Goal: Contribute content: Contribute content

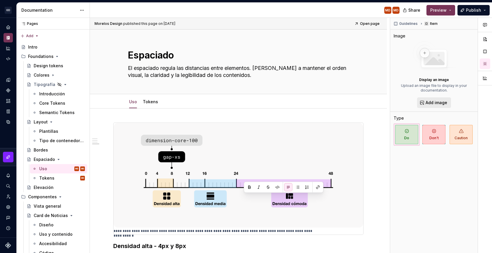
scroll to position [618, 0]
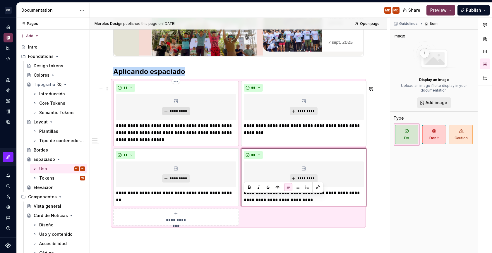
click at [178, 114] on span "*********" at bounding box center [178, 111] width 18 height 5
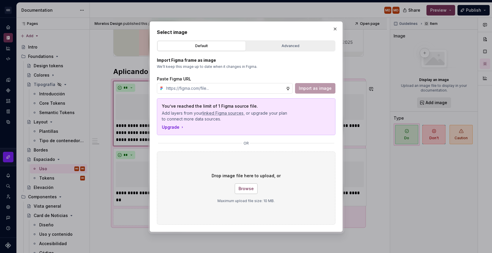
click at [246, 188] on span "Browse" at bounding box center [246, 189] width 15 height 6
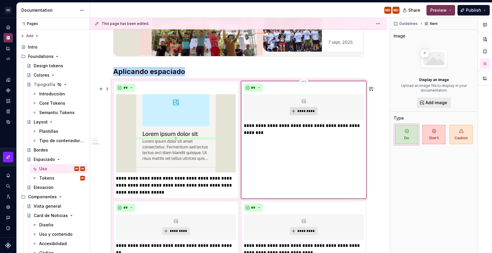
click at [305, 114] on span "*********" at bounding box center [306, 111] width 18 height 5
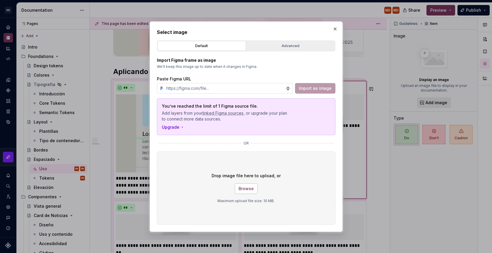
click at [241, 189] on span "Browse" at bounding box center [246, 189] width 15 height 6
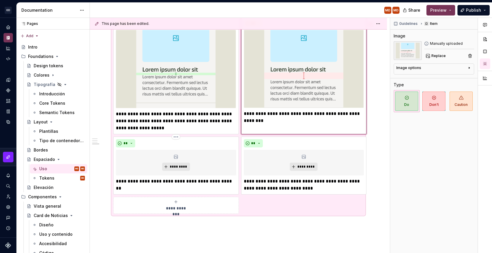
scroll to position [688, 0]
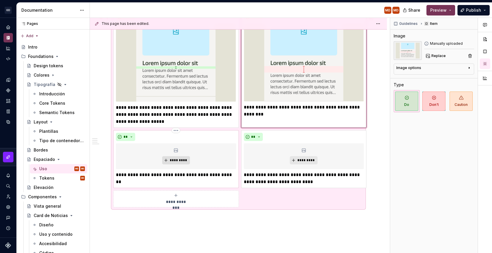
click at [178, 162] on button "*********" at bounding box center [176, 160] width 28 height 8
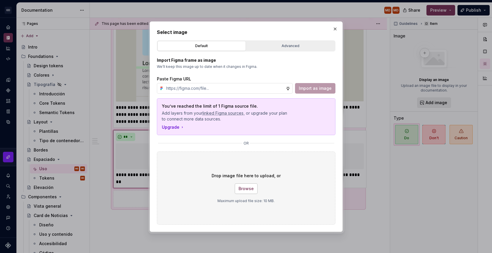
click at [249, 186] on span "Browse" at bounding box center [246, 189] width 15 height 6
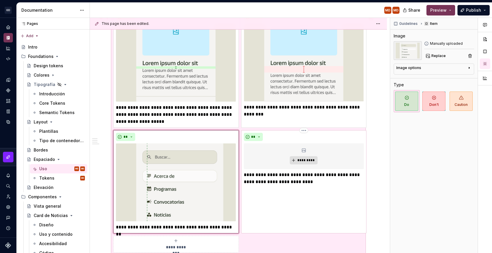
click at [306, 163] on span "*********" at bounding box center [306, 160] width 18 height 5
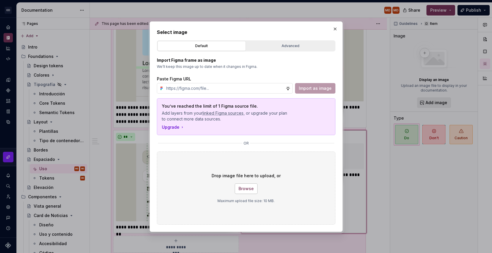
click at [253, 188] on button "Browse" at bounding box center [246, 188] width 23 height 11
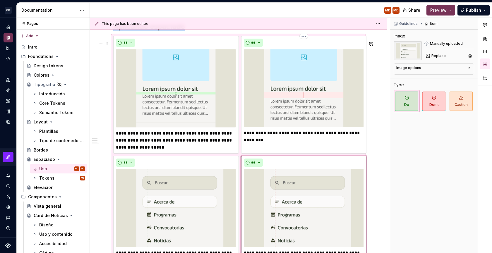
scroll to position [783, 0]
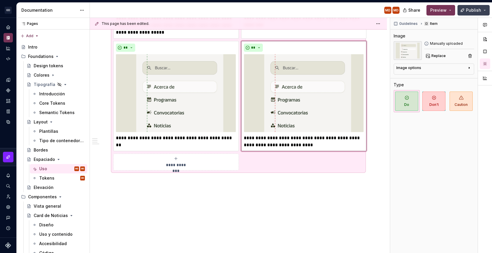
click at [467, 6] on button "Publish" at bounding box center [473, 10] width 32 height 11
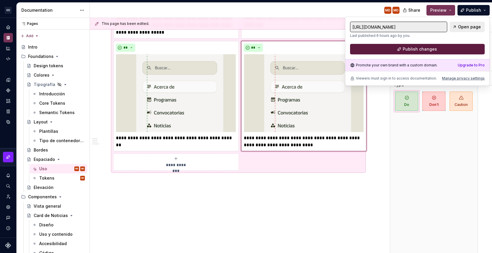
click at [435, 52] on span "Publish changes" at bounding box center [420, 49] width 34 height 6
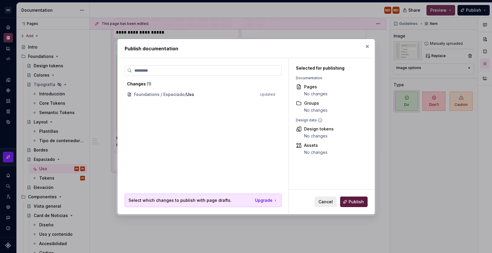
click at [353, 204] on span "Publish" at bounding box center [356, 202] width 15 height 6
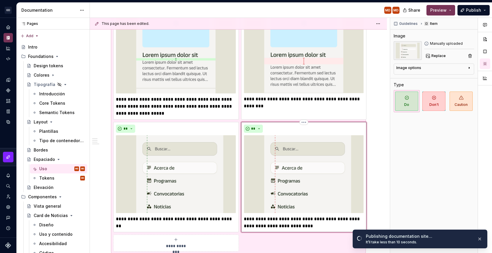
scroll to position [690, 0]
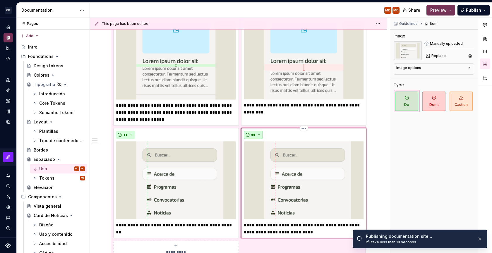
click at [262, 139] on button "**" at bounding box center [253, 135] width 19 height 8
click at [262, 160] on div "Don't" at bounding box center [267, 161] width 11 height 6
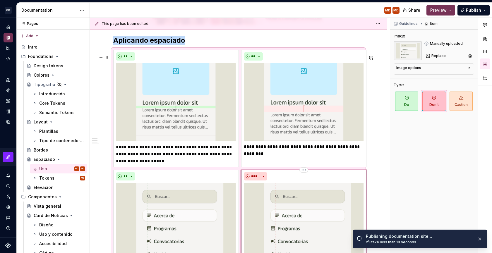
scroll to position [496, 0]
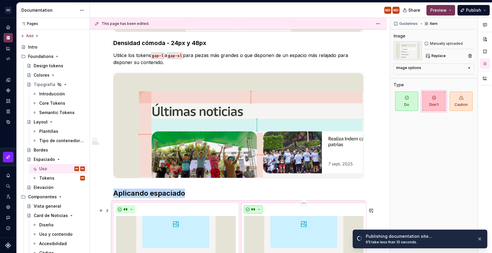
click at [254, 212] on span "**" at bounding box center [253, 209] width 5 height 5
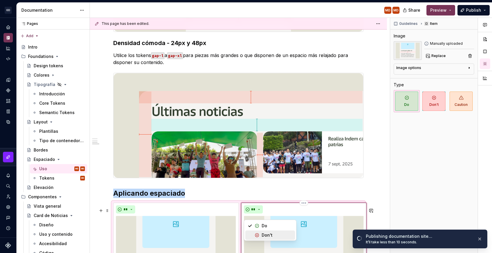
click at [264, 237] on div "Don't" at bounding box center [267, 235] width 11 height 6
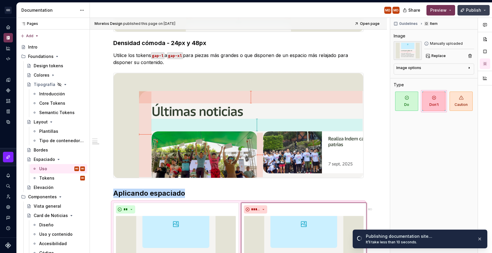
click at [476, 7] on button "Publish" at bounding box center [473, 10] width 32 height 11
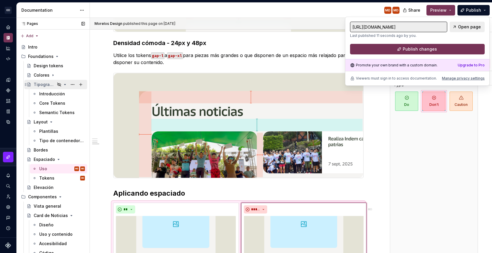
click at [57, 86] on icon "Page tree" at bounding box center [59, 85] width 4 height 4
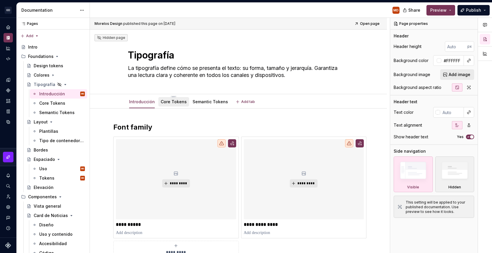
click at [165, 100] on link "Core Tokens" at bounding box center [174, 101] width 26 height 5
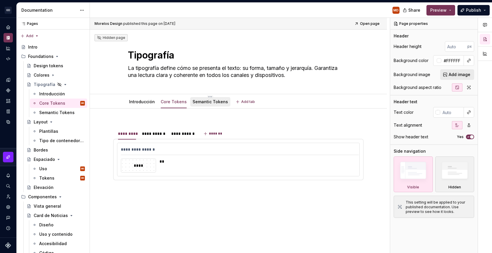
click at [202, 102] on link "Semantic Tokens" at bounding box center [210, 101] width 35 height 5
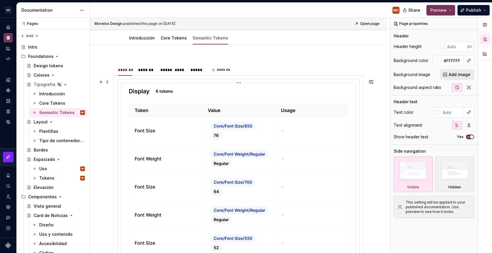
scroll to position [68, 0]
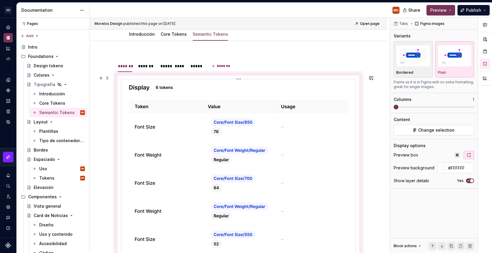
click at [172, 170] on img at bounding box center [238, 182] width 219 height 200
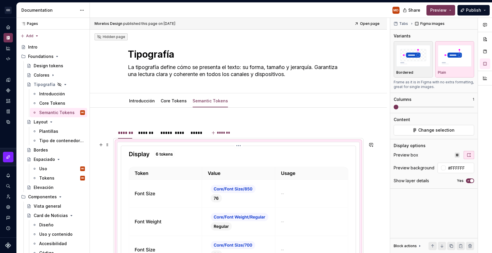
scroll to position [0, 0]
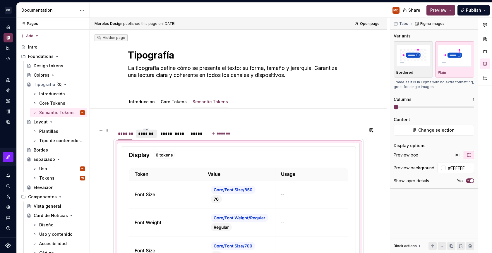
click at [147, 137] on div "*******" at bounding box center [146, 134] width 21 height 8
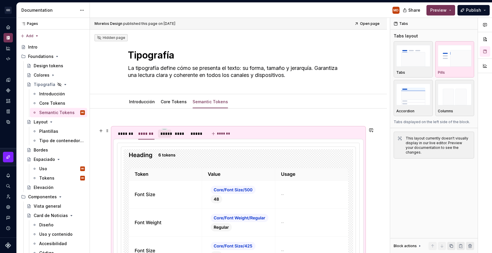
click at [167, 136] on div "*****" at bounding box center [164, 134] width 9 height 6
click at [179, 105] on div "Core Tokens" at bounding box center [174, 101] width 26 height 7
click at [144, 104] on div "Introducción" at bounding box center [142, 102] width 26 height 6
click at [142, 98] on div "Introducción" at bounding box center [142, 101] width 26 height 7
click at [54, 150] on div "Bordes" at bounding box center [59, 150] width 51 height 8
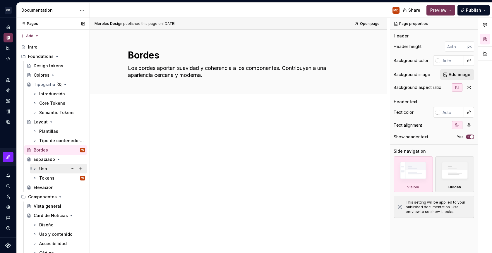
click at [49, 169] on div "Uso MD" at bounding box center [62, 169] width 46 height 8
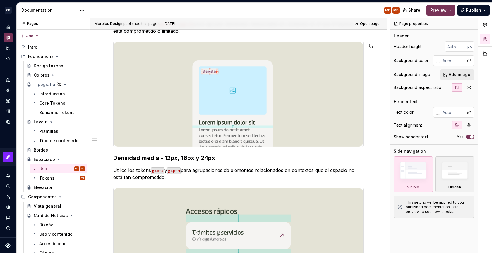
scroll to position [376, 0]
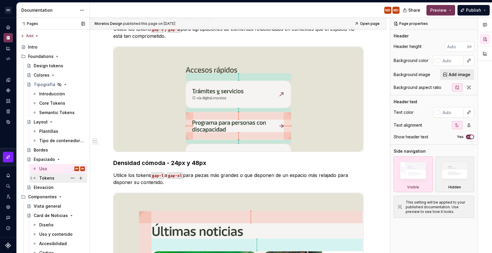
click at [52, 174] on div "Tokens MD" at bounding box center [62, 178] width 46 height 8
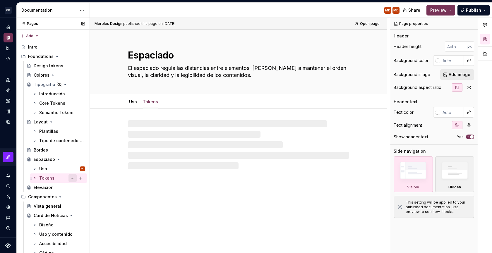
click at [72, 177] on button "Page tree" at bounding box center [72, 178] width 8 height 8
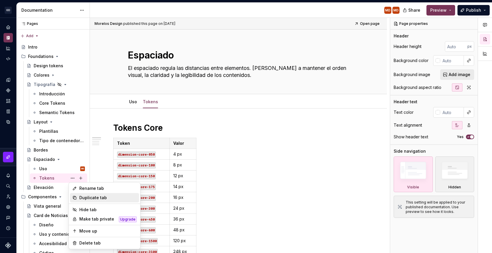
click at [104, 199] on div "Duplicate tab" at bounding box center [107, 198] width 57 height 6
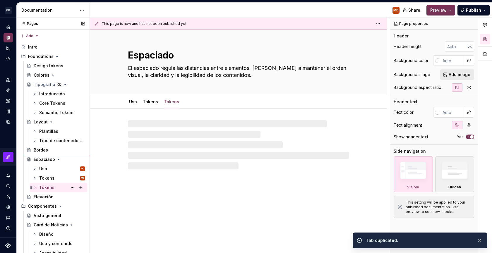
type textarea "*"
type textarea "Tokens"
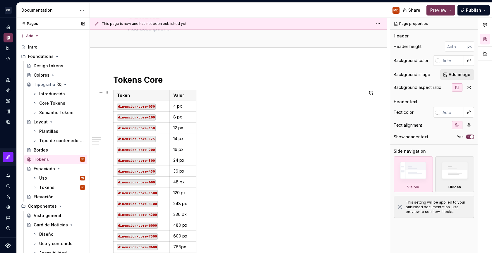
scroll to position [41, 0]
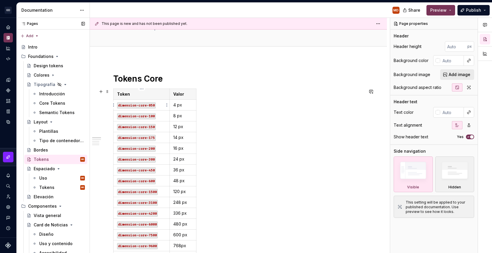
click at [131, 105] on code "dimension-core-050" at bounding box center [136, 105] width 39 height 6
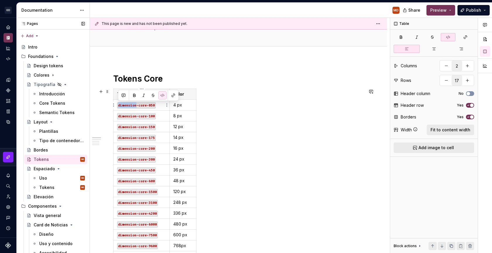
click at [131, 105] on code "dimension-core-050" at bounding box center [136, 105] width 39 height 6
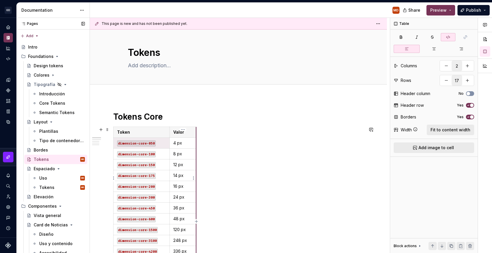
scroll to position [0, 0]
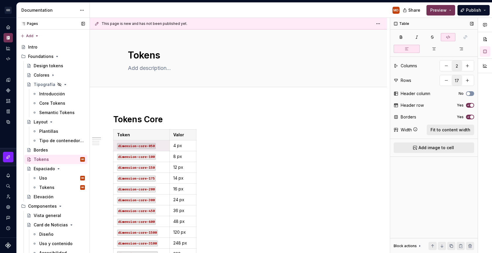
type textarea "*"
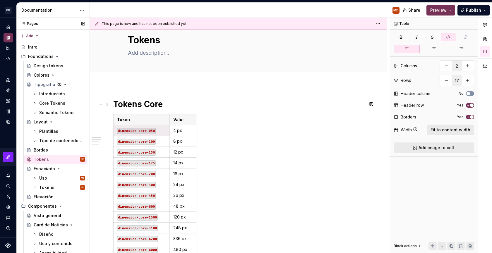
scroll to position [110, 0]
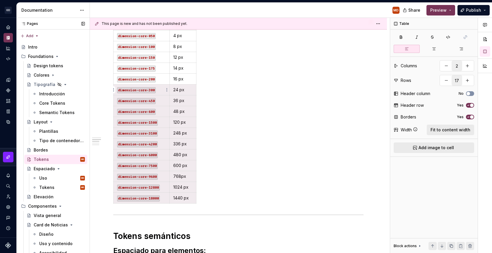
drag, startPoint x: 190, startPoint y: 202, endPoint x: 119, endPoint y: 92, distance: 131.0
click at [119, 92] on tbody "Token Valor dimension-core-050 4 px dimension-core-100 8 px dimension-core-150 …" at bounding box center [155, 112] width 83 height 184
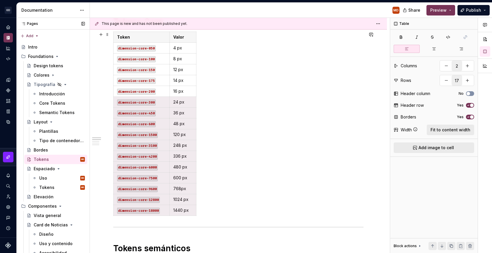
scroll to position [97, 0]
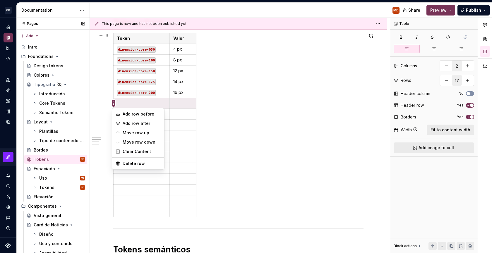
click at [113, 104] on html "[PERSON_NAME] MD Design system data Documentation MD Share Preview Publish Page…" at bounding box center [246, 126] width 492 height 253
click at [139, 164] on div "Delete row" at bounding box center [142, 164] width 38 height 6
type input "16"
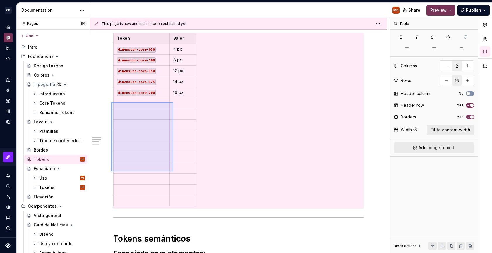
drag, startPoint x: 111, startPoint y: 102, endPoint x: 173, endPoint y: 171, distance: 92.2
click at [173, 171] on div "This page is new and has not been published yet. Tokens Edit header Tokens Core…" at bounding box center [240, 136] width 300 height 236
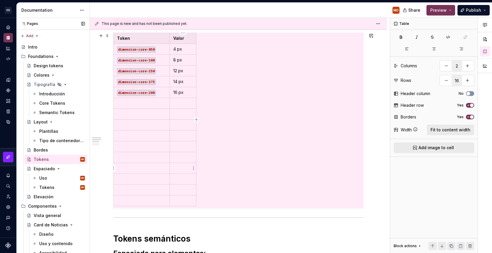
click at [172, 171] on td at bounding box center [183, 168] width 27 height 11
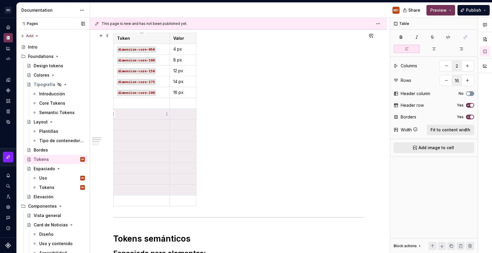
drag, startPoint x: 183, startPoint y: 194, endPoint x: 127, endPoint y: 109, distance: 102.0
click at [127, 109] on tbody "Token Valor dimension-core-050 4 px dimension-core-100 8 px dimension-core-150 …" at bounding box center [155, 119] width 83 height 173
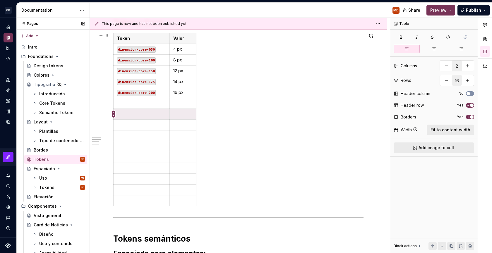
click at [112, 114] on html "[PERSON_NAME] MD Design system data Documentation MD Share Preview Publish Page…" at bounding box center [246, 126] width 492 height 253
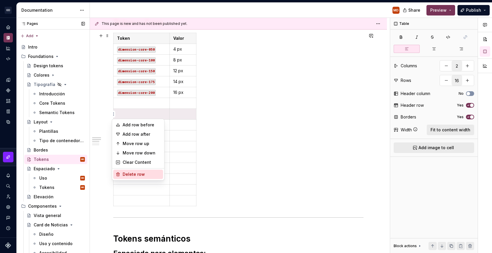
click at [133, 171] on div "Delete row" at bounding box center [142, 174] width 38 height 6
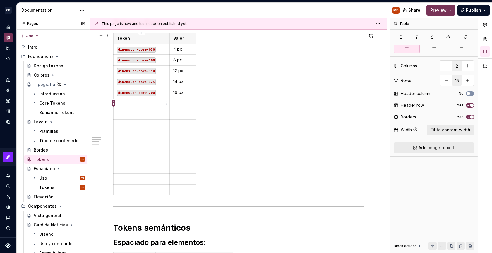
click at [113, 104] on html "[PERSON_NAME] MD Design system data Documentation MD Share Preview Publish Page…" at bounding box center [246, 126] width 492 height 253
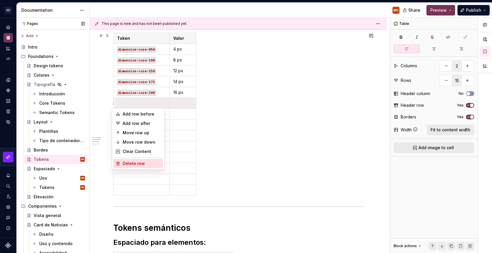
click at [126, 161] on div "Delete row" at bounding box center [142, 164] width 38 height 6
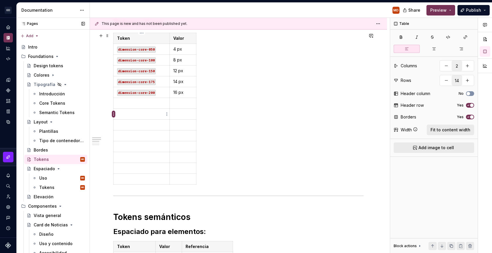
click at [114, 115] on html "[PERSON_NAME] MD Design system data Documentation MD Share Preview Publish Page…" at bounding box center [246, 126] width 492 height 253
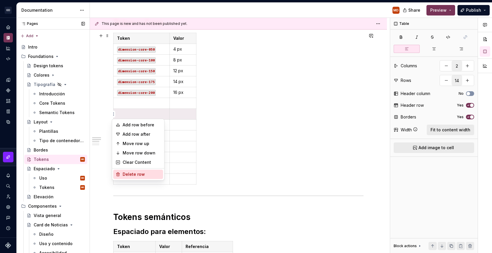
click at [126, 174] on div "Delete row" at bounding box center [142, 174] width 38 height 6
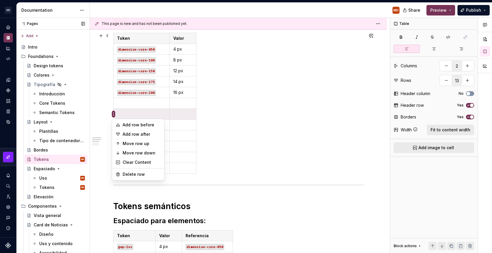
click at [114, 113] on html "[PERSON_NAME] MD Design system data Documentation MD Share Preview Publish Page…" at bounding box center [246, 126] width 492 height 253
click at [126, 173] on div "Delete row" at bounding box center [142, 174] width 38 height 6
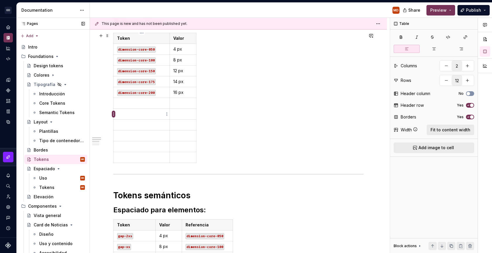
click at [114, 115] on html "[PERSON_NAME] MD Design system data Documentation MD Share Preview Publish Page…" at bounding box center [246, 126] width 492 height 253
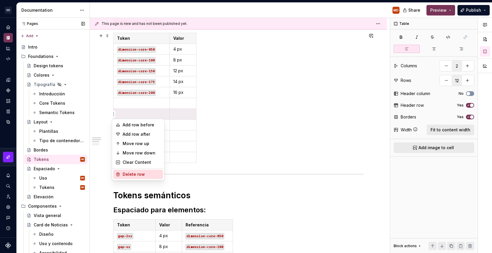
click at [125, 171] on div "Delete row" at bounding box center [138, 174] width 50 height 9
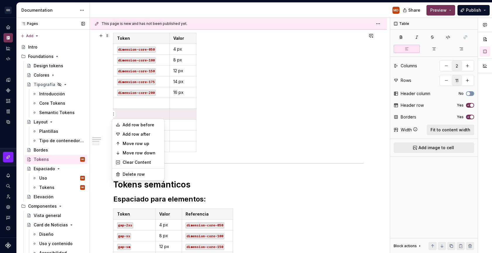
click at [114, 114] on html "[PERSON_NAME] MD Design system data Documentation MD Share Preview Publish Page…" at bounding box center [246, 126] width 492 height 253
click at [123, 173] on div "Delete row" at bounding box center [142, 174] width 38 height 6
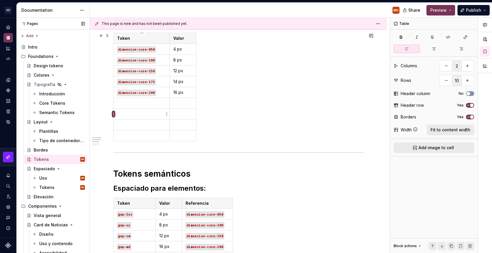
click at [113, 112] on html "[PERSON_NAME] MD Design system data Documentation MD Share Preview Publish Page…" at bounding box center [246, 126] width 492 height 253
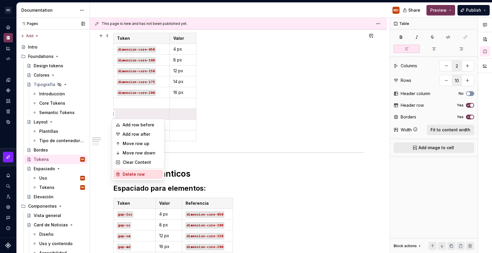
click at [127, 170] on div "Delete row" at bounding box center [138, 174] width 50 height 9
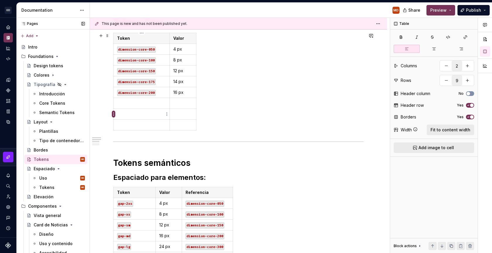
click at [112, 114] on html "[PERSON_NAME] MD Design system data Documentation MD Share Preview Publish Page…" at bounding box center [246, 126] width 492 height 253
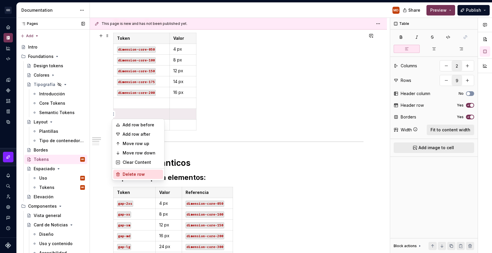
click at [129, 172] on div "Delete row" at bounding box center [142, 174] width 38 height 6
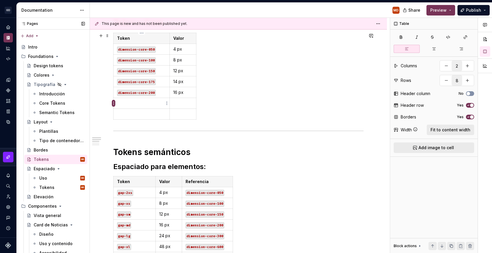
click at [114, 104] on html "[PERSON_NAME] MD Design system data Documentation MD Share Preview Publish Page…" at bounding box center [246, 126] width 492 height 253
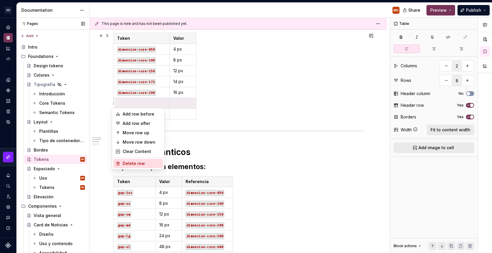
click at [128, 161] on div "Delete row" at bounding box center [142, 164] width 38 height 6
type input "7"
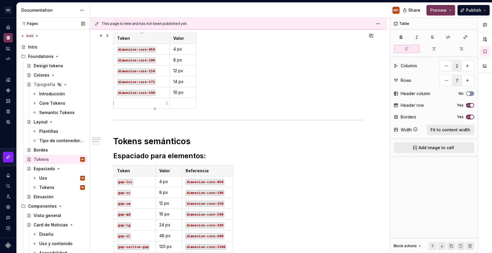
click at [114, 102] on html "[PERSON_NAME] MD Design system data Documentation MD Share Preview Publish Page…" at bounding box center [246, 126] width 492 height 253
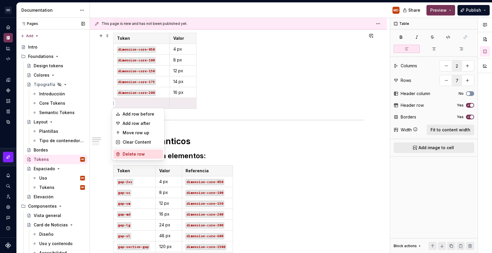
click at [126, 157] on div "Delete row" at bounding box center [142, 154] width 38 height 6
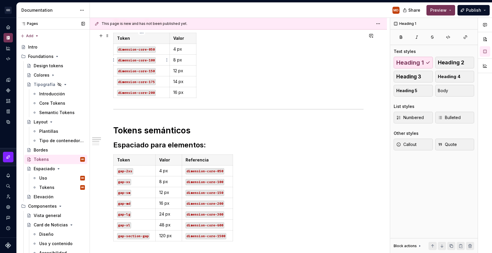
click at [141, 52] on code "dimension-core-050" at bounding box center [136, 50] width 39 height 6
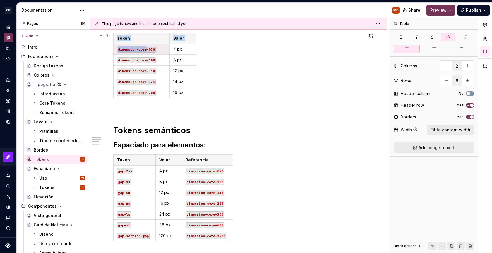
drag, startPoint x: 146, startPoint y: 49, endPoint x: 97, endPoint y: 51, distance: 48.9
click at [97, 51] on div "Tokens Core Token Valor dimension-core-050 4 px dimension-core-100 8 px dimensi…" at bounding box center [238, 243] width 297 height 478
click at [151, 49] on code "dimension-core-050" at bounding box center [136, 50] width 39 height 6
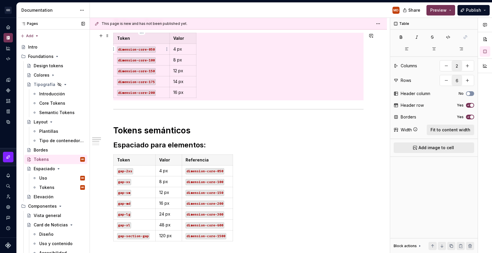
click at [151, 49] on code "dimension-core-050" at bounding box center [136, 50] width 39 height 6
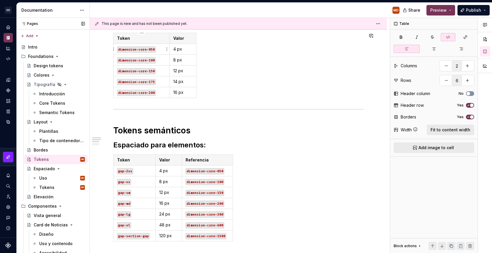
click at [151, 49] on code "dimension-core-050" at bounding box center [136, 50] width 39 height 6
click at [153, 49] on code "dimension-core-050" at bounding box center [136, 50] width 39 height 6
drag, startPoint x: 154, startPoint y: 49, endPoint x: 114, endPoint y: 51, distance: 39.9
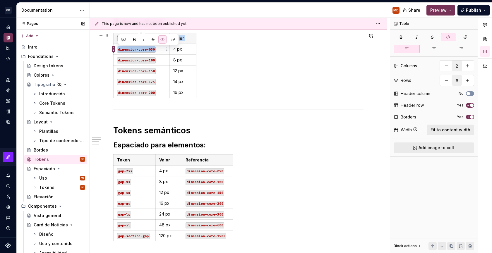
click at [114, 51] on body "[PERSON_NAME] MD Design system data Documentation MD Share Preview Publish Page…" at bounding box center [246, 126] width 492 height 253
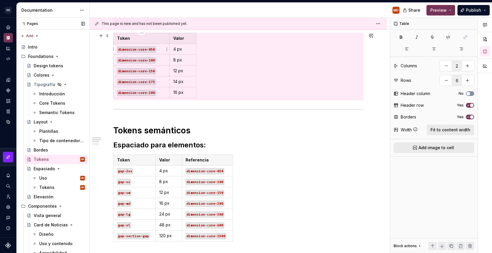
click at [136, 49] on code "dimension-core-050" at bounding box center [136, 50] width 39 height 6
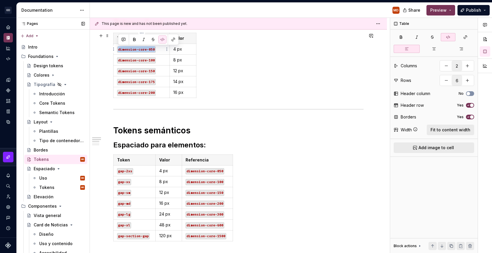
drag, startPoint x: 155, startPoint y: 49, endPoint x: 117, endPoint y: 51, distance: 37.5
click at [117, 51] on code "dimension-core-050" at bounding box center [136, 50] width 39 height 6
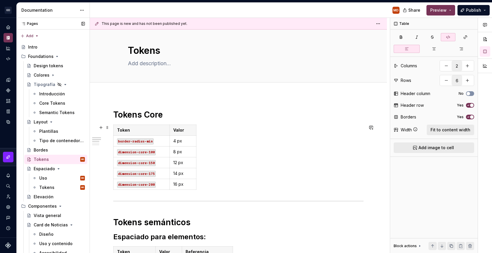
scroll to position [0, 0]
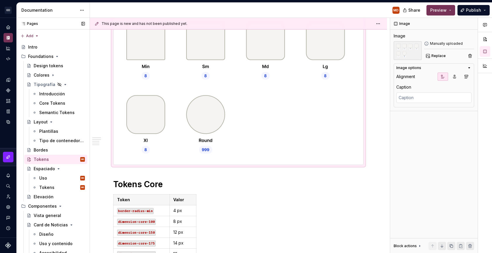
scroll to position [110, 0]
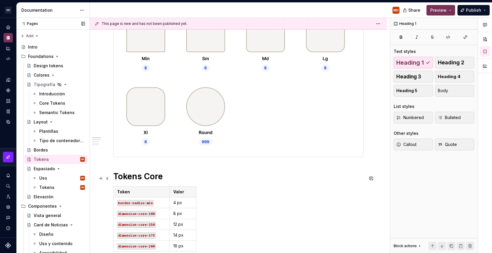
click at [154, 181] on h1 "Tokens Core" at bounding box center [238, 176] width 250 height 11
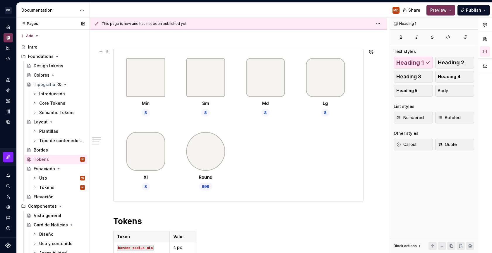
scroll to position [75, 0]
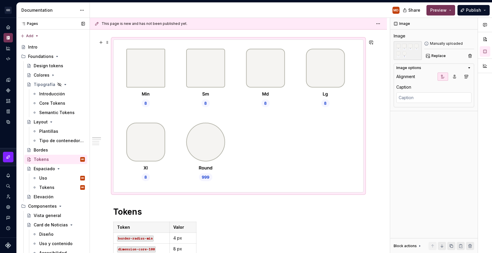
click at [157, 128] on img at bounding box center [239, 116] width 250 height 152
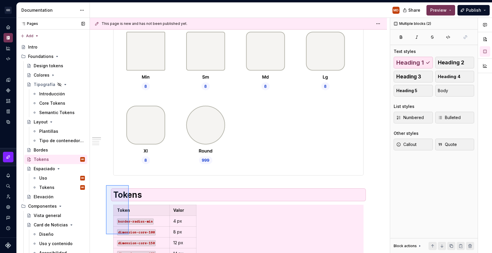
drag, startPoint x: 106, startPoint y: 205, endPoint x: 129, endPoint y: 234, distance: 37.6
click at [129, 234] on div "This page is new and has not been published yet. Tokens Edit header Tokens Toke…" at bounding box center [240, 136] width 300 height 236
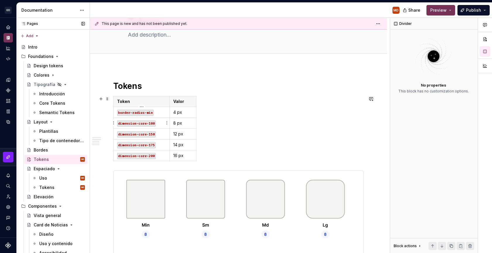
scroll to position [40, 0]
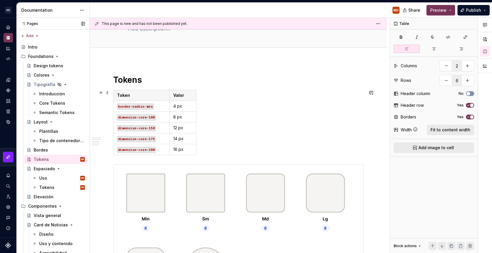
click at [211, 120] on div "Token Valor border-radius-min 4 px dimension-core-100 8 px dimension-core-150 1…" at bounding box center [238, 124] width 250 height 68
drag, startPoint x: 145, startPoint y: 107, endPoint x: 116, endPoint y: 107, distance: 29.0
click at [116, 107] on td "border-radius-min" at bounding box center [142, 106] width 56 height 11
copy code "border-radius"
drag, startPoint x: 146, startPoint y: 118, endPoint x: 101, endPoint y: 120, distance: 44.5
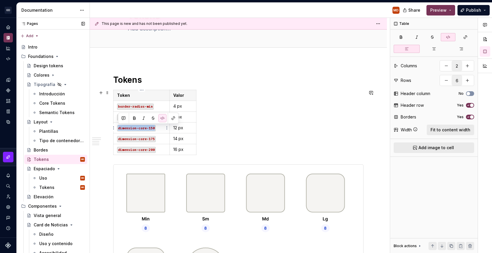
drag, startPoint x: 155, startPoint y: 127, endPoint x: 115, endPoint y: 130, distance: 39.6
click at [115, 130] on td "dimension-core-150" at bounding box center [142, 128] width 56 height 11
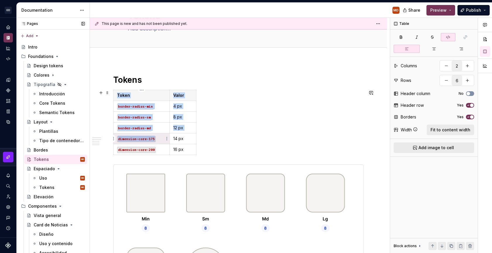
drag, startPoint x: 155, startPoint y: 138, endPoint x: 111, endPoint y: 140, distance: 43.6
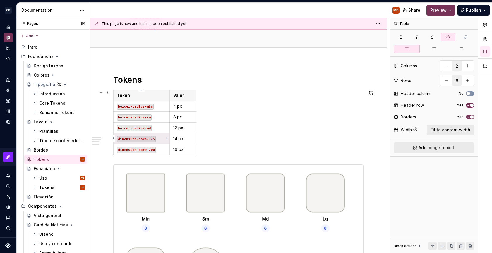
click at [111, 140] on div "This page is new and has not been published yet. Tokens Edit header Tokens Toke…" at bounding box center [240, 136] width 300 height 236
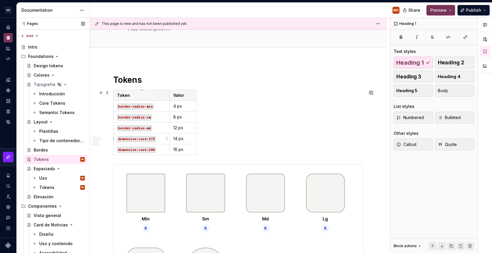
click at [126, 140] on code "dimension-core-175" at bounding box center [136, 139] width 39 height 6
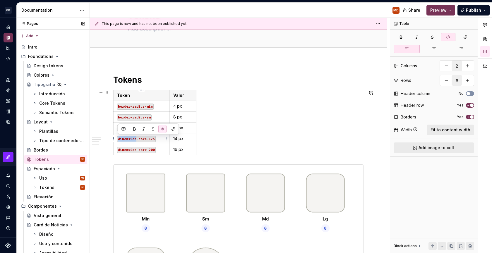
click at [126, 140] on code "dimension-core-175" at bounding box center [136, 139] width 39 height 6
drag, startPoint x: 153, startPoint y: 149, endPoint x: 117, endPoint y: 152, distance: 36.1
click at [117, 152] on code "dimension-core-200" at bounding box center [136, 150] width 39 height 6
type textarea "*"
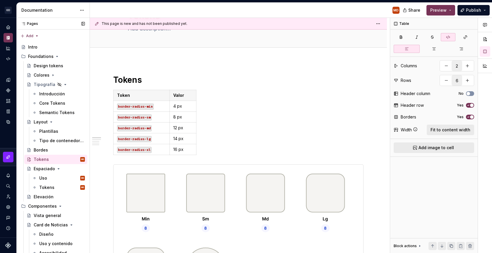
click at [176, 128] on p "12 px" at bounding box center [182, 128] width 19 height 6
drag, startPoint x: 177, startPoint y: 138, endPoint x: 174, endPoint y: 137, distance: 3.1
click at [174, 137] on p "14 px" at bounding box center [182, 139] width 19 height 6
click at [174, 148] on p "16 px" at bounding box center [182, 150] width 19 height 6
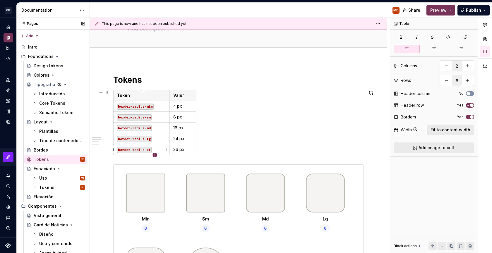
click at [156, 154] on icon "button" at bounding box center [154, 155] width 5 height 5
type input "7"
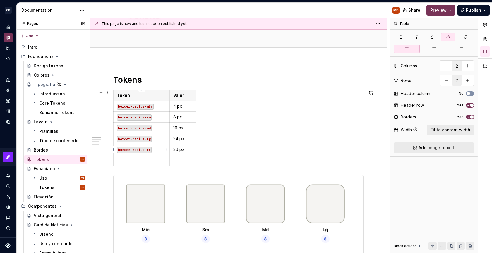
drag, startPoint x: 148, startPoint y: 151, endPoint x: 155, endPoint y: 150, distance: 6.5
click at [149, 151] on code "border-radius-xl" at bounding box center [134, 150] width 35 height 6
click at [152, 150] on p "border-radius-xl" at bounding box center [141, 150] width 49 height 6
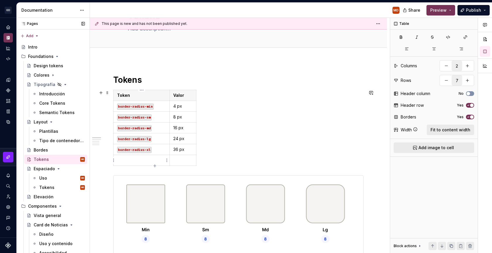
click at [152, 160] on p at bounding box center [141, 160] width 49 height 6
click at [148, 159] on code "border-radius-xl" at bounding box center [134, 161] width 35 height 6
click at [184, 160] on p at bounding box center [182, 160] width 19 height 6
click at [323, 163] on div "Token Valor border-radius-min 4 px border-radius-sm 8 px border-radius-md 16 px…" at bounding box center [238, 129] width 250 height 78
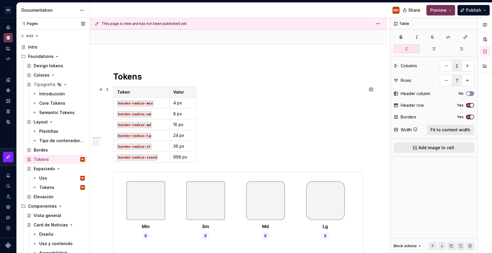
scroll to position [38, 0]
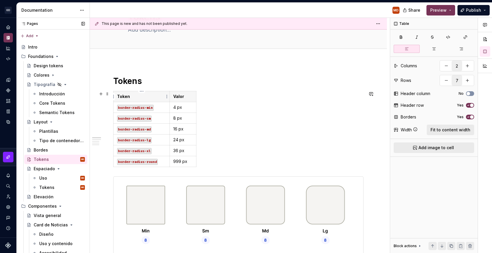
click at [139, 95] on p "Token" at bounding box center [141, 97] width 49 height 6
click at [456, 129] on span "Fit to content width" at bounding box center [450, 130] width 40 height 6
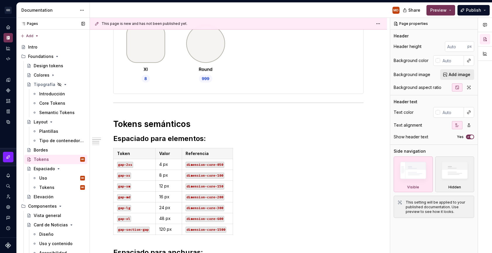
scroll to position [498, 0]
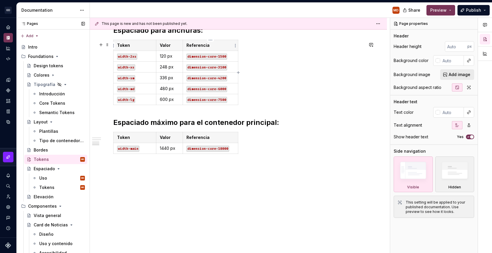
drag, startPoint x: 271, startPoint y: 171, endPoint x: 190, endPoint y: 40, distance: 154.6
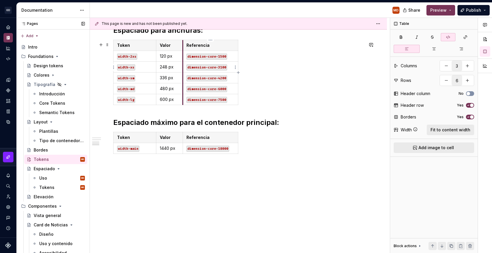
drag, startPoint x: 218, startPoint y: 118, endPoint x: 183, endPoint y: 66, distance: 62.5
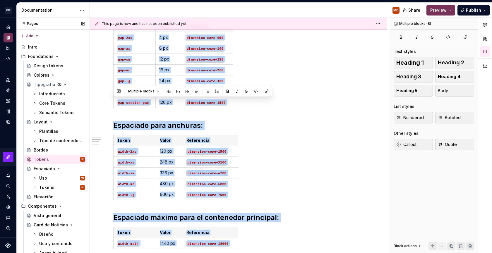
scroll to position [296, 0]
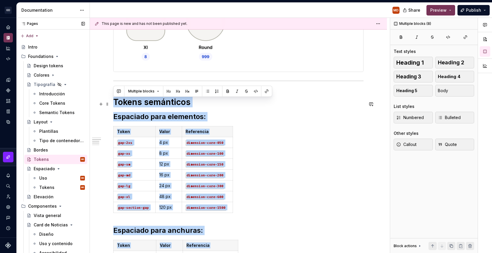
drag, startPoint x: 226, startPoint y: 169, endPoint x: 96, endPoint y: 100, distance: 147.3
click at [96, 100] on div "Tokens Token Valor border-radius-min 4 px border-radius-sm 8 px border-radius-m…" at bounding box center [238, 128] width 297 height 649
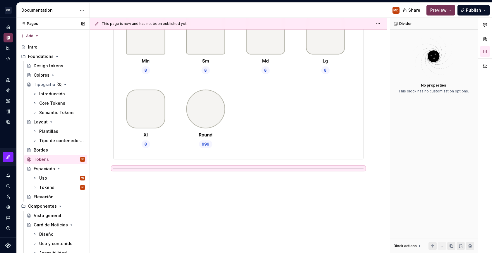
scroll to position [197, 0]
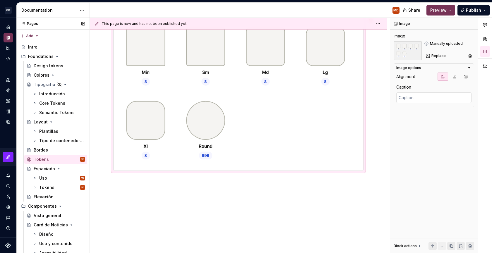
click at [161, 196] on div "Tokens Token Valor border-radius-min 4 px border-radius-sm 8 px border-radius-m…" at bounding box center [238, 78] width 297 height 351
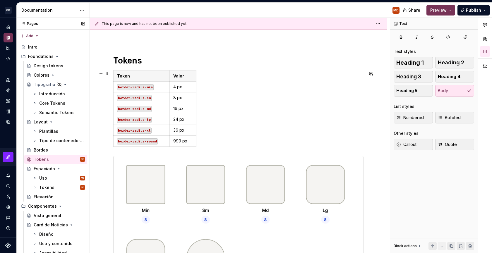
scroll to position [71, 0]
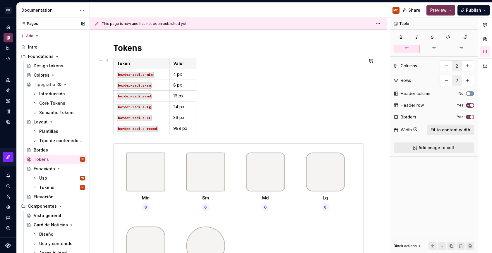
click at [220, 93] on div "Token Valor border-radius-min 4 px border-radius-sm 8 px border-radius-md 16 px…" at bounding box center [238, 97] width 250 height 78
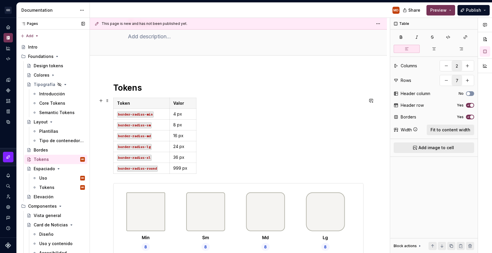
scroll to position [29, 0]
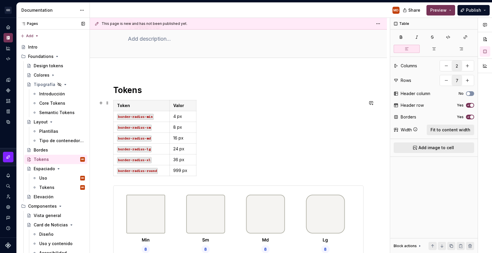
click at [242, 162] on div "Token Valor border-radius-min 4 px border-radius-sm 8 px border-radius-md 16 px…" at bounding box center [238, 139] width 250 height 78
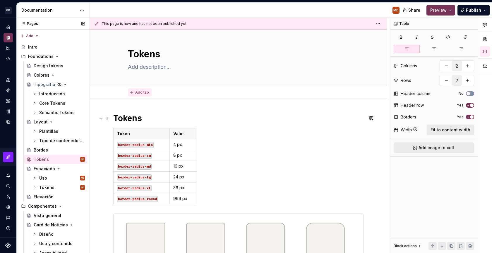
scroll to position [0, 0]
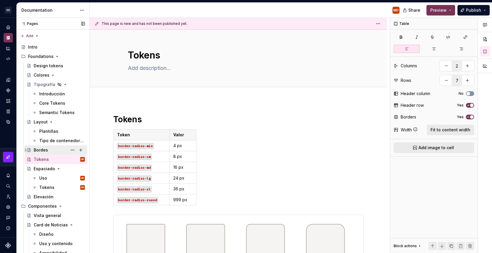
click at [62, 152] on div "Bordes" at bounding box center [59, 150] width 51 height 8
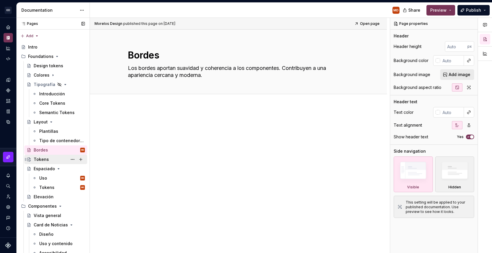
click at [39, 161] on div "Tokens" at bounding box center [41, 160] width 15 height 6
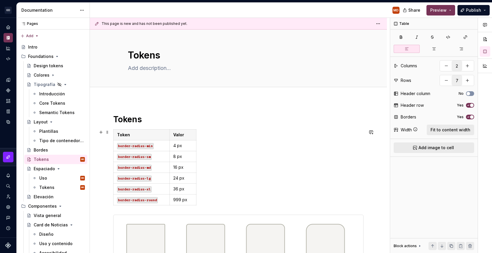
click at [229, 152] on div "Token Valor border-radius-min 4 px border-radius-sm 8 px border-radius-md 16 px…" at bounding box center [238, 168] width 250 height 78
drag, startPoint x: 241, startPoint y: 133, endPoint x: 136, endPoint y: 114, distance: 106.4
click at [240, 133] on div "Token Valor border-radius-min 4 px border-radius-sm 8 px border-radius-md 16 px…" at bounding box center [238, 168] width 250 height 78
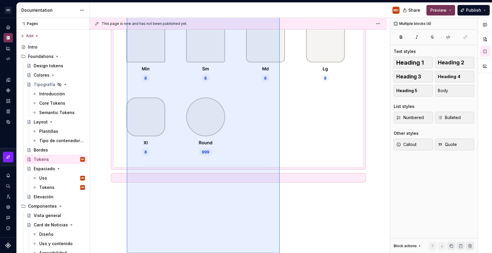
scroll to position [213, 0]
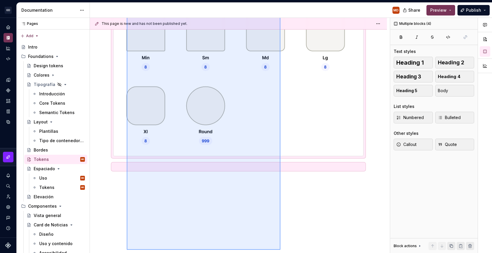
drag, startPoint x: 127, startPoint y: 101, endPoint x: 281, endPoint y: 246, distance: 212.2
click at [281, 248] on div "This page is new and has not been published yet. Tokens Edit header Tokens Toke…" at bounding box center [240, 136] width 300 height 236
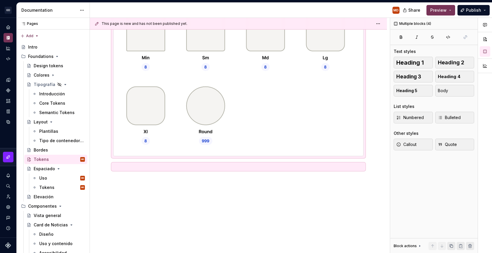
scroll to position [0, 0]
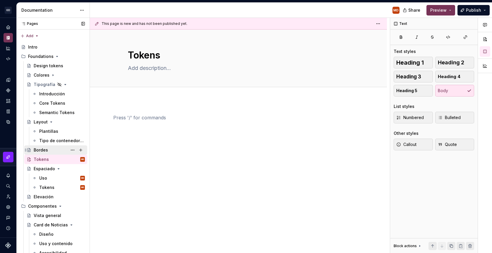
click at [48, 150] on div "Bordes" at bounding box center [59, 150] width 51 height 8
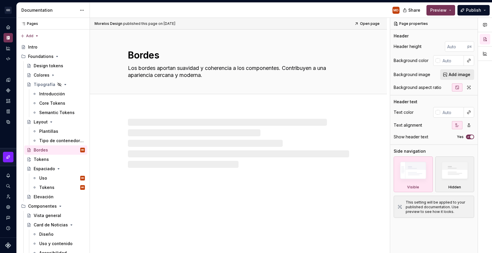
click at [157, 146] on div at bounding box center [238, 143] width 221 height 49
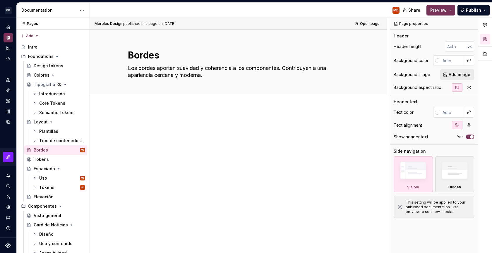
click at [160, 152] on div at bounding box center [238, 166] width 297 height 119
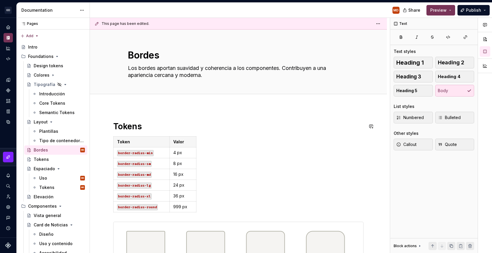
drag, startPoint x: 186, startPoint y: 118, endPoint x: 182, endPoint y: 119, distance: 3.6
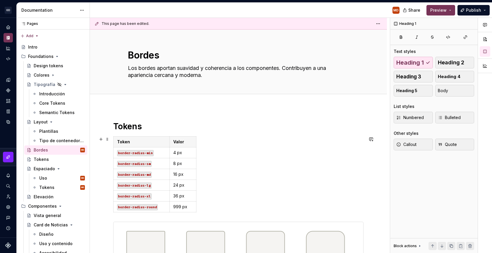
click at [232, 172] on div "Token Valor border-radius-min 4 px border-radius-sm 8 px border-radius-md 16 px…" at bounding box center [238, 175] width 250 height 78
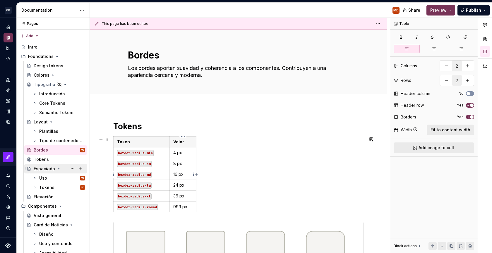
scroll to position [1, 0]
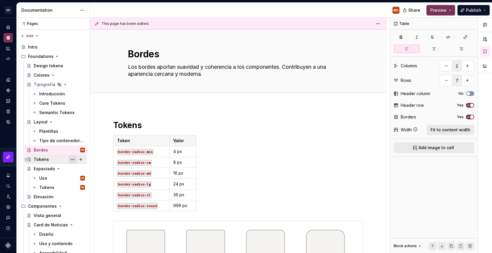
click at [73, 159] on button "Page tree" at bounding box center [72, 159] width 8 height 8
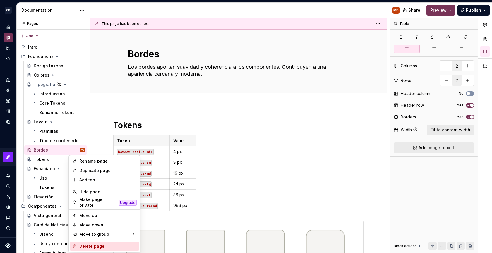
click at [84, 243] on div "Delete page" at bounding box center [107, 246] width 57 height 6
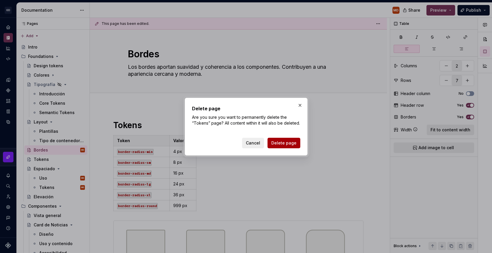
click at [273, 143] on span "Delete page" at bounding box center [283, 143] width 25 height 6
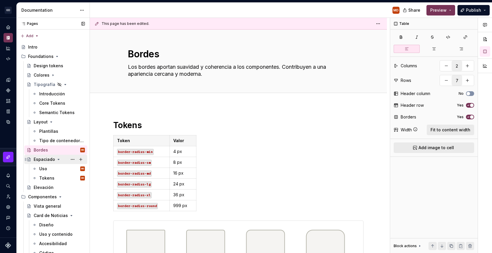
click at [58, 159] on icon "Page tree" at bounding box center [58, 159] width 5 height 5
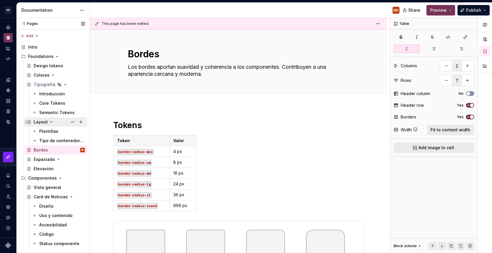
click at [51, 123] on icon "Page tree" at bounding box center [51, 122] width 5 height 5
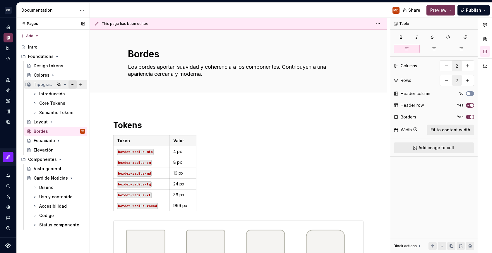
click at [69, 85] on button "Page tree" at bounding box center [72, 84] width 8 height 8
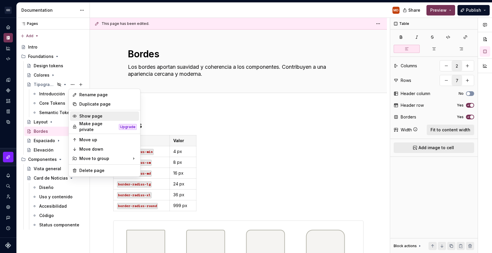
click at [97, 115] on div "Show page" at bounding box center [107, 116] width 57 height 6
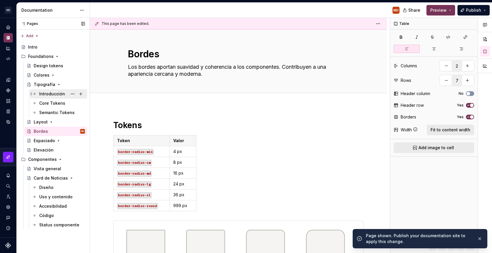
click at [57, 95] on div "Introducción" at bounding box center [52, 94] width 26 height 6
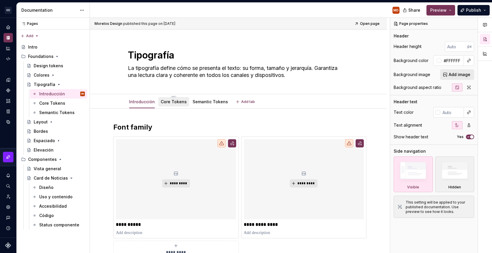
click at [176, 102] on link "Core Tokens" at bounding box center [174, 101] width 26 height 5
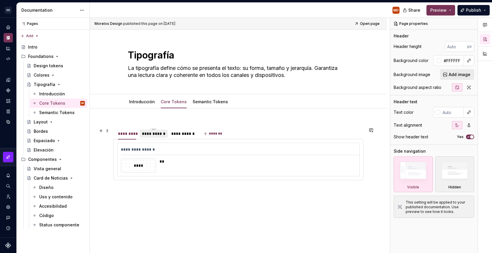
click at [159, 136] on div "**********" at bounding box center [153, 134] width 23 height 6
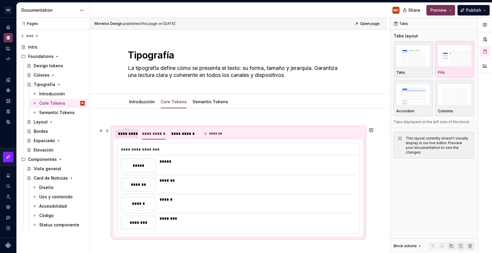
click at [129, 135] on div "*********" at bounding box center [127, 134] width 18 height 6
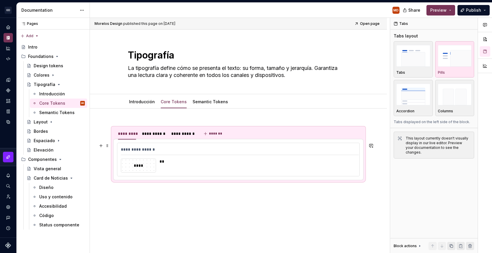
click at [152, 162] on div "****" at bounding box center [138, 165] width 35 height 13
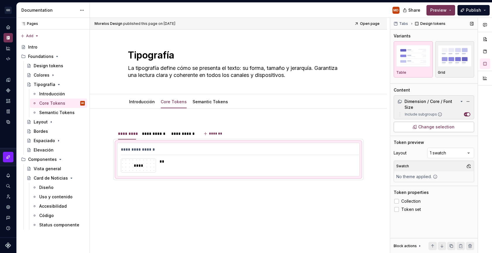
click at [447, 127] on span "Change selection" at bounding box center [436, 127] width 36 height 6
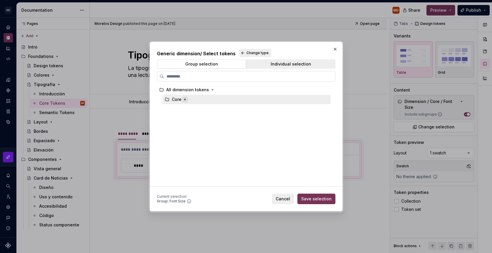
click at [185, 100] on icon "button" at bounding box center [185, 99] width 1 height 1
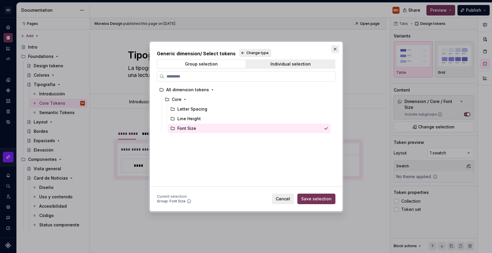
click at [333, 48] on button "button" at bounding box center [335, 49] width 8 height 8
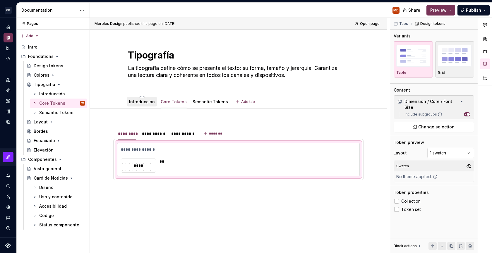
click at [150, 104] on div "Introducción" at bounding box center [142, 102] width 26 height 6
click at [145, 97] on html "[PERSON_NAME] MD Design system data Documentation MD Share Preview Publish Page…" at bounding box center [246, 126] width 492 height 253
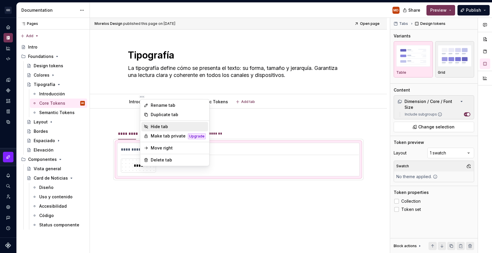
click at [177, 127] on div "Hide tab" at bounding box center [178, 127] width 55 height 6
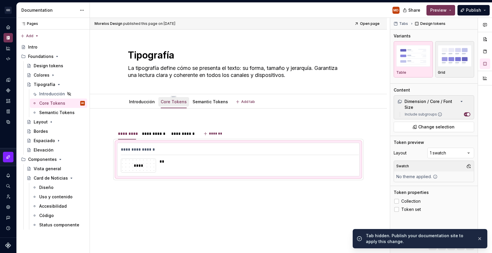
click at [171, 102] on link "Core Tokens" at bounding box center [174, 101] width 26 height 5
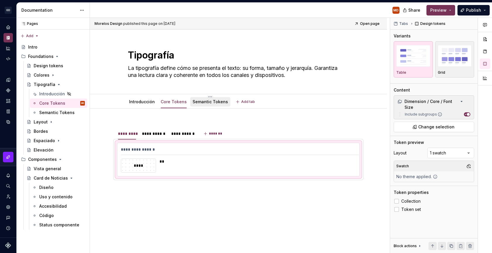
click at [209, 102] on link "Semantic Tokens" at bounding box center [210, 101] width 35 height 5
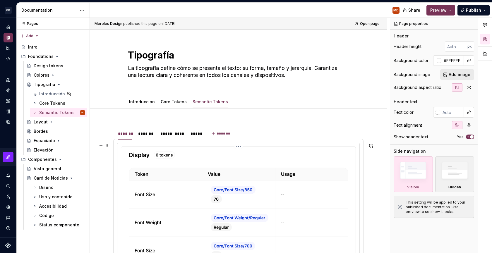
click at [197, 157] on img at bounding box center [238, 249] width 219 height 200
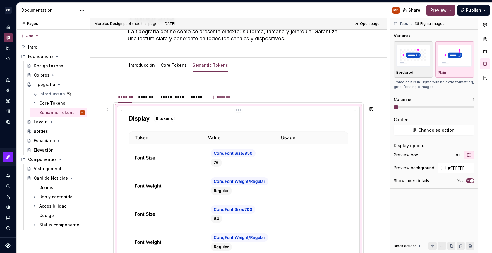
scroll to position [33, 0]
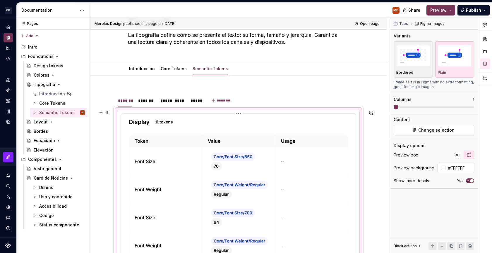
click at [194, 178] on img at bounding box center [238, 216] width 219 height 200
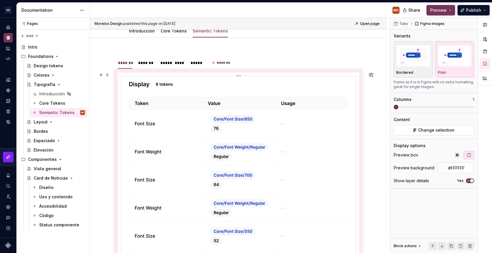
scroll to position [75, 0]
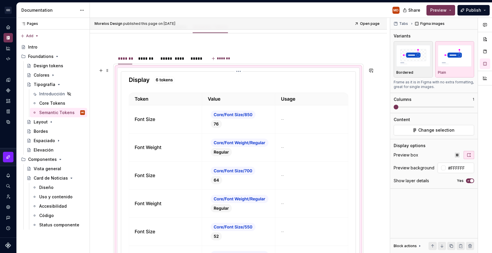
click at [276, 159] on img at bounding box center [238, 174] width 219 height 200
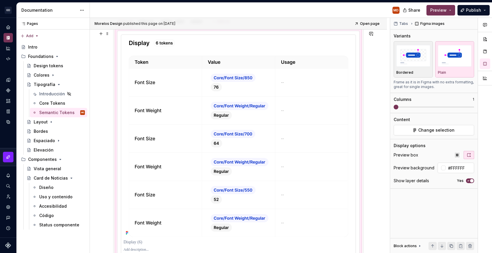
click at [363, 145] on div at bounding box center [238, 145] width 250 height 237
click at [372, 144] on div "******* ******* ***** **** ***** *******" at bounding box center [238, 173] width 297 height 355
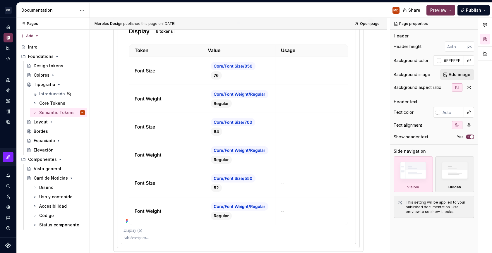
click at [304, 153] on img at bounding box center [238, 125] width 219 height 200
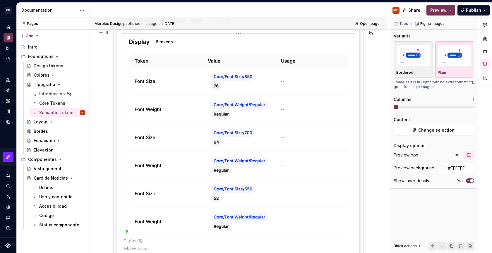
scroll to position [113, 0]
click at [350, 105] on div at bounding box center [239, 137] width 230 height 200
click at [330, 116] on img at bounding box center [238, 137] width 219 height 200
click at [106, 166] on div "******* ******* ***** **** ***** *******" at bounding box center [238, 173] width 297 height 355
click at [143, 152] on img at bounding box center [238, 137] width 219 height 200
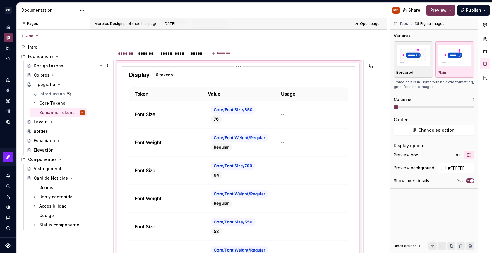
scroll to position [74, 0]
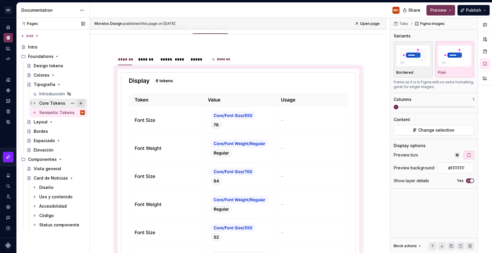
click at [80, 100] on button "Page tree" at bounding box center [81, 103] width 8 height 8
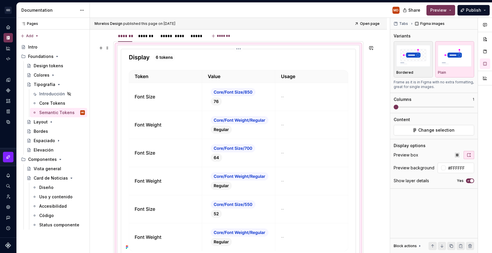
scroll to position [210, 0]
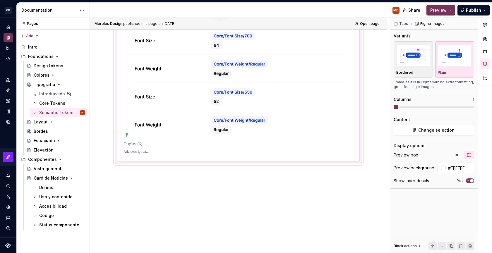
click at [230, 187] on div "******* ******* ***** **** ***** *******" at bounding box center [238, 75] width 297 height 355
click at [205, 126] on img at bounding box center [238, 39] width 219 height 200
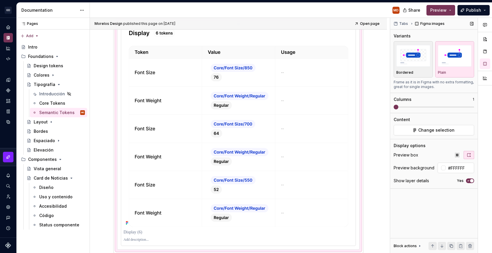
scroll to position [117, 0]
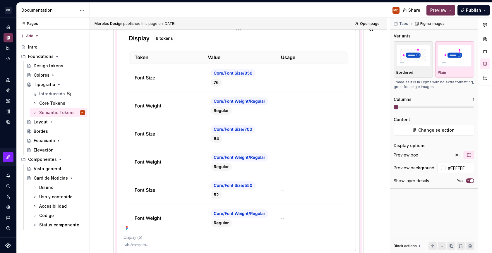
click at [128, 227] on icon at bounding box center [127, 227] width 1 height 1
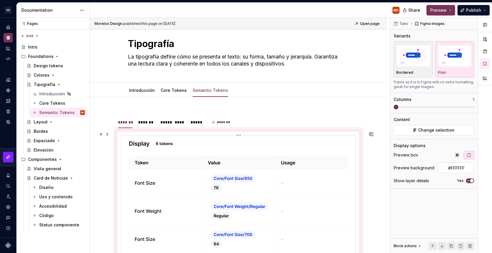
scroll to position [7, 0]
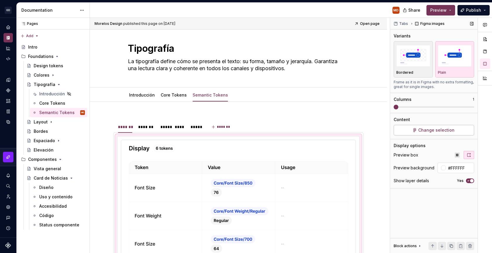
click at [447, 129] on span "Change selection" at bounding box center [436, 130] width 36 height 6
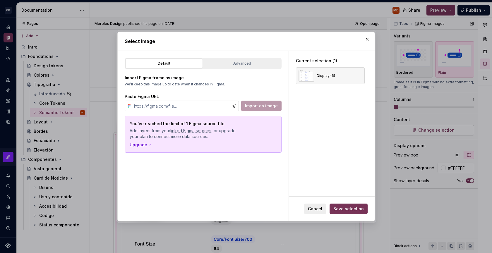
type textarea "*"
click at [231, 62] on div "Advanced" at bounding box center [241, 64] width 73 height 6
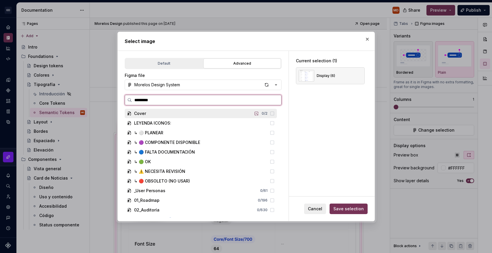
type input "**********"
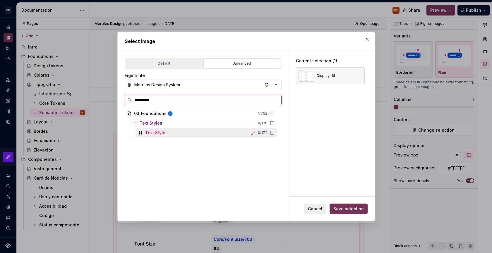
click at [140, 133] on icon at bounding box center [140, 133] width 5 height 5
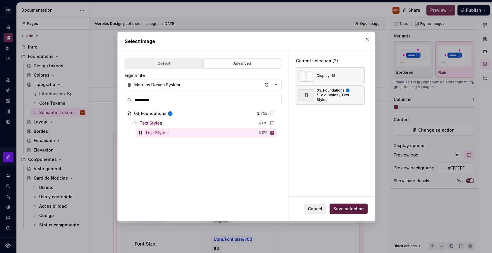
click at [346, 208] on span "Save selection" at bounding box center [348, 209] width 30 height 6
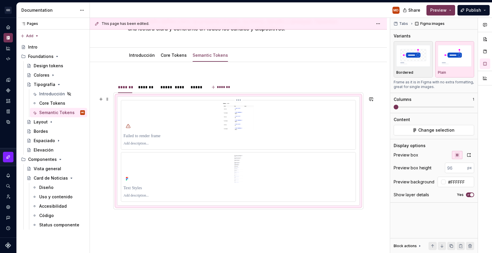
scroll to position [49, 0]
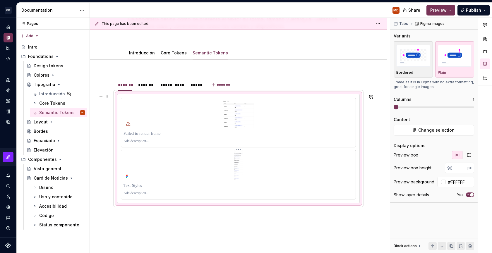
click at [215, 165] on img at bounding box center [239, 166] width 230 height 28
click at [140, 128] on img at bounding box center [238, 114] width 219 height 28
click at [272, 113] on img at bounding box center [238, 114] width 219 height 28
click at [193, 228] on div "******* ******* ***** **** ***** *******" at bounding box center [238, 177] width 297 height 235
click at [471, 247] on ul "No internet connection. Reconnect to ensure all of your changes are synced. Suc…" at bounding box center [420, 248] width 144 height 9
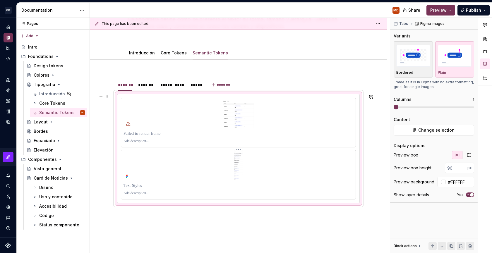
click at [268, 170] on img at bounding box center [239, 166] width 230 height 28
click at [99, 96] on button "button" at bounding box center [101, 97] width 8 height 8
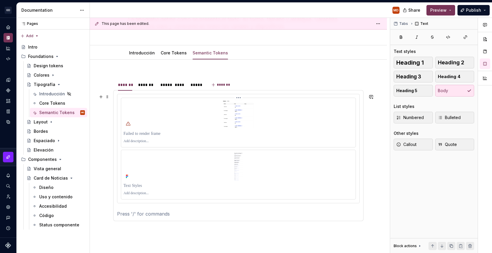
click at [134, 102] on img at bounding box center [238, 114] width 219 height 28
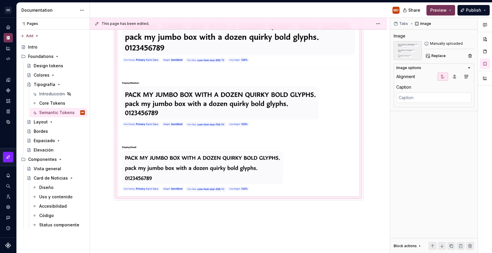
scroll to position [129, 0]
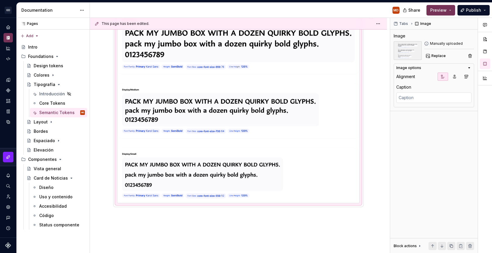
click at [175, 219] on div "******* ******* ***** **** ***** *******" at bounding box center [238, 106] width 250 height 225
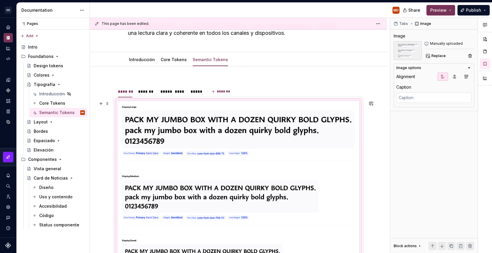
scroll to position [47, 0]
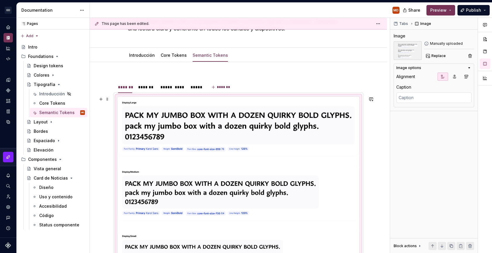
click at [287, 123] on img at bounding box center [238, 191] width 242 height 189
click at [259, 83] on div "******* ******* ***** **** ***** *******" at bounding box center [238, 87] width 250 height 12
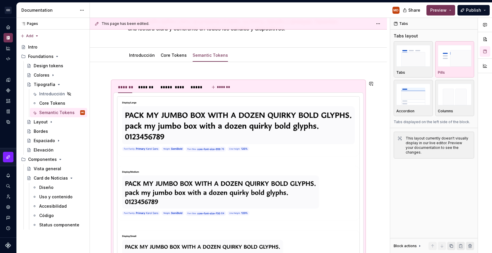
click at [261, 75] on div "******* ******* ***** **** ***** *******" at bounding box center [238, 219] width 297 height 315
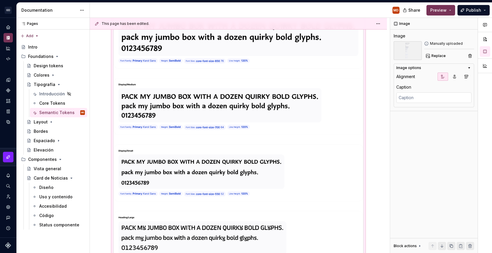
scroll to position [0, 0]
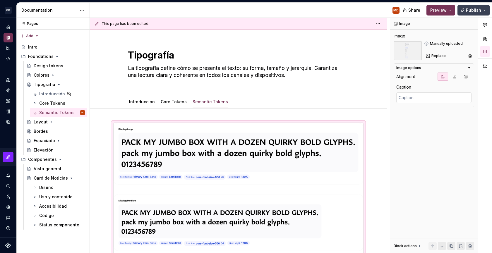
click at [467, 7] on span "Publish" at bounding box center [473, 10] width 15 height 6
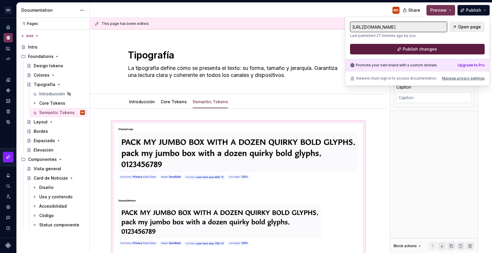
click at [442, 51] on button "Publish changes" at bounding box center [417, 49] width 135 height 11
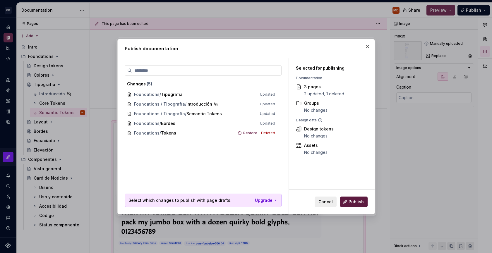
click at [356, 200] on span "Publish" at bounding box center [356, 202] width 15 height 6
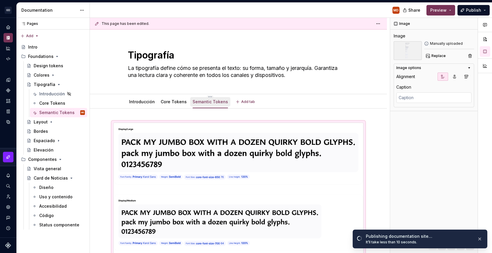
click at [203, 100] on link "Semantic Tokens" at bounding box center [210, 101] width 35 height 5
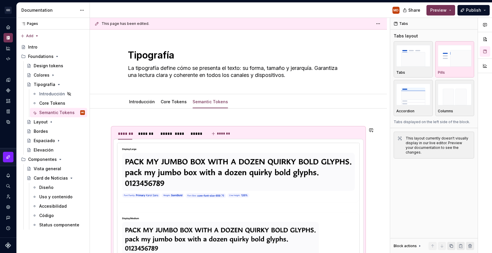
click at [196, 112] on div "This page has been edited. Tipografía La tipografía define cómo se presenta el …" at bounding box center [240, 136] width 300 height 236
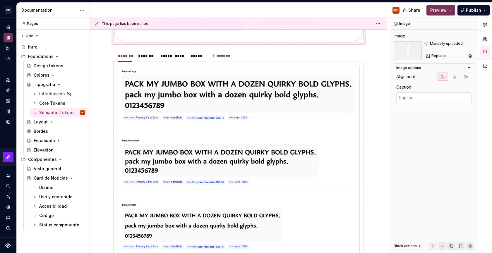
scroll to position [1757, 0]
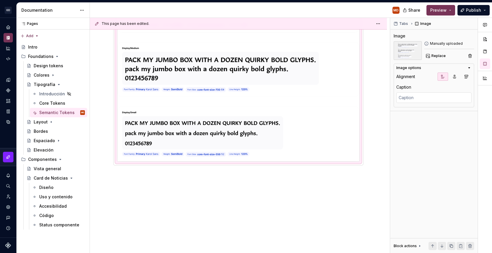
click at [200, 120] on img at bounding box center [238, 67] width 242 height 189
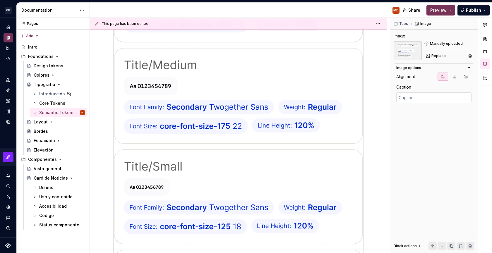
scroll to position [841, 0]
click at [225, 141] on img at bounding box center [239, 63] width 250 height 1563
click at [219, 143] on img at bounding box center [239, 63] width 250 height 1563
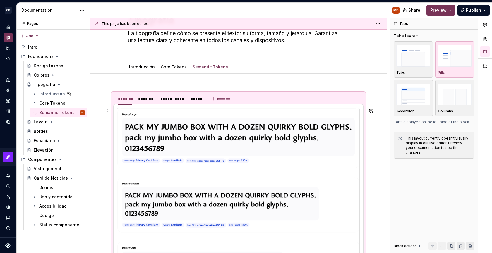
scroll to position [41, 0]
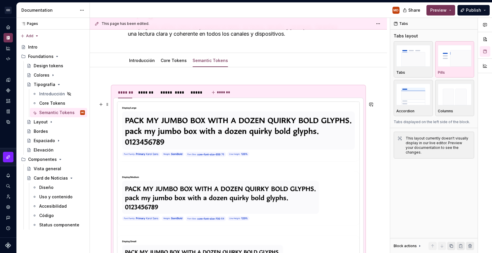
click at [210, 153] on img at bounding box center [238, 196] width 242 height 189
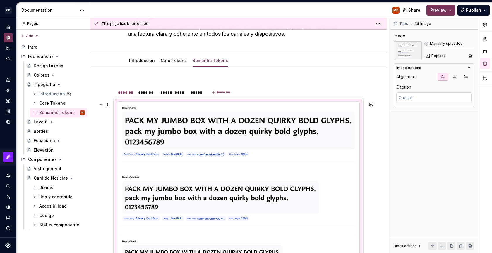
click at [210, 153] on img at bounding box center [238, 196] width 242 height 189
click at [382, 128] on div "******* ******* ***** **** ***** *******" at bounding box center [238, 224] width 297 height 315
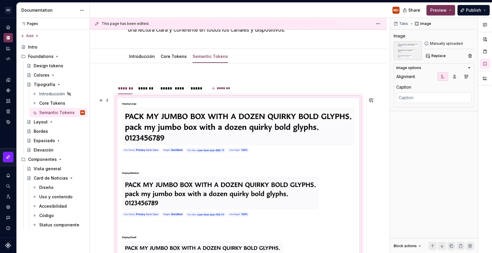
scroll to position [143, 0]
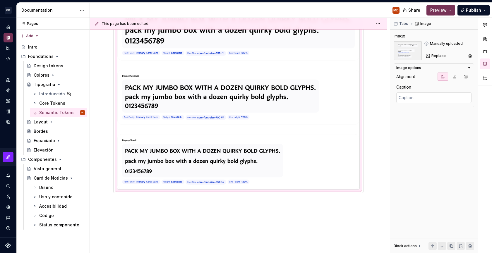
click at [316, 137] on img at bounding box center [238, 95] width 242 height 189
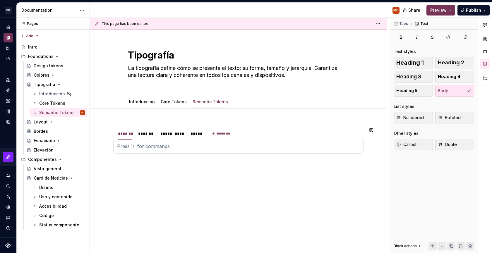
type textarea "*"
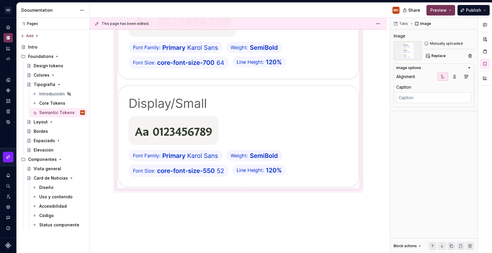
scroll to position [89, 0]
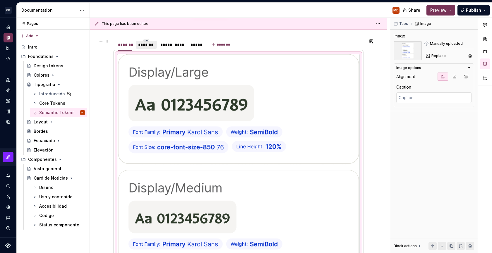
click at [155, 45] on div "*******" at bounding box center [146, 45] width 21 height 8
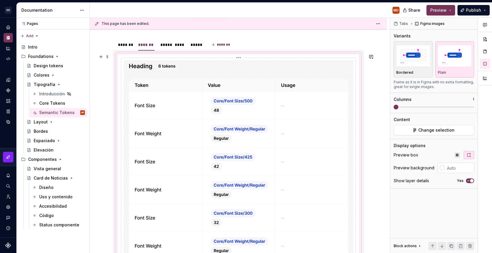
click at [279, 133] on img at bounding box center [238, 160] width 219 height 200
click at [258, 133] on img at bounding box center [238, 160] width 219 height 200
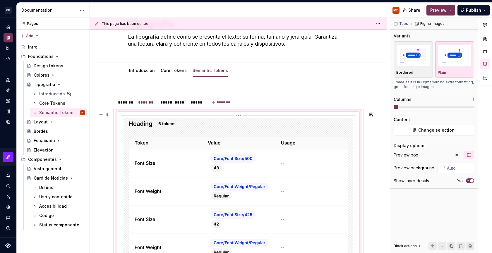
scroll to position [30, 0]
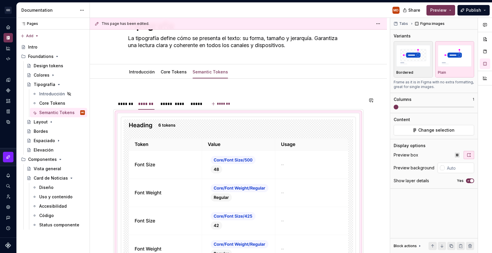
click at [363, 93] on div "******* ******* ***** **** ***** ******* *" at bounding box center [238, 222] width 250 height 258
click at [326, 132] on img at bounding box center [238, 219] width 219 height 200
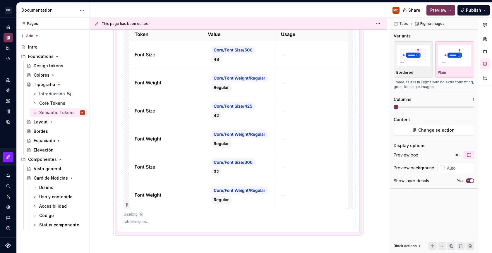
click at [158, 232] on div at bounding box center [238, 117] width 243 height 229
click at [166, 238] on div "******* ******* ***** **** ***** *******" at bounding box center [238, 112] width 250 height 258
click at [173, 213] on p at bounding box center [239, 215] width 230 height 6
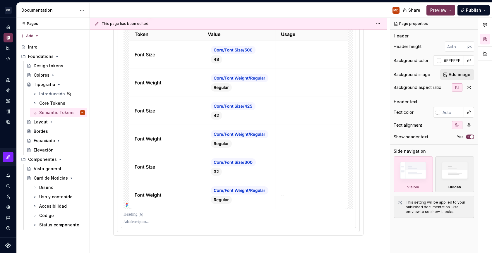
click at [258, 189] on img at bounding box center [238, 109] width 219 height 200
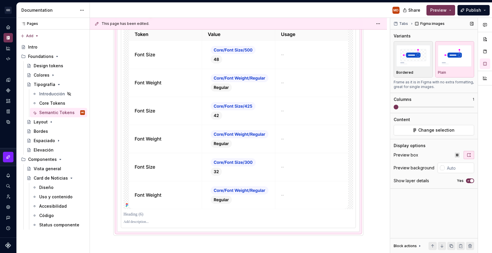
click at [473, 182] on span "button" at bounding box center [472, 181] width 4 height 4
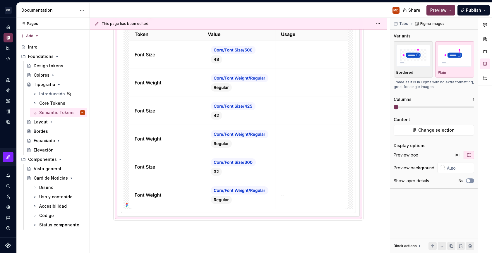
scroll to position [125, 0]
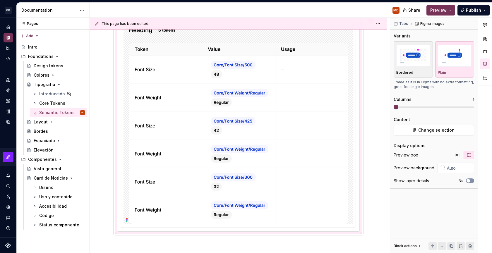
click at [315, 180] on img at bounding box center [238, 124] width 219 height 200
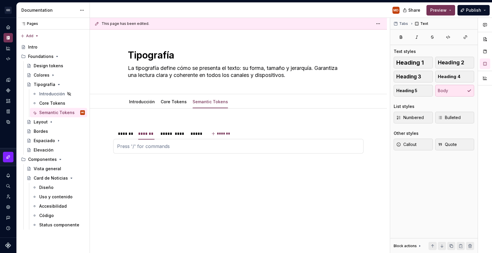
scroll to position [0, 0]
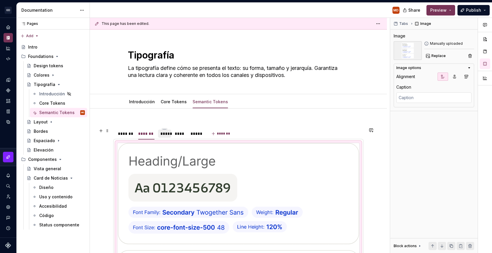
click at [170, 135] on div "*****" at bounding box center [164, 134] width 13 height 8
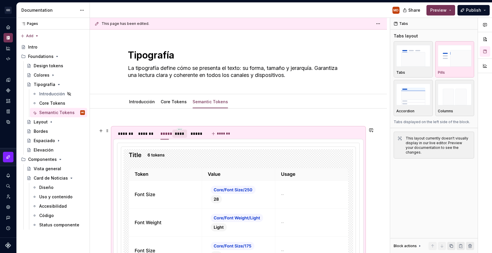
click at [179, 134] on div "****" at bounding box center [180, 134] width 10 height 6
click at [163, 135] on div "*****" at bounding box center [164, 134] width 9 height 6
click at [178, 160] on img at bounding box center [238, 249] width 219 height 200
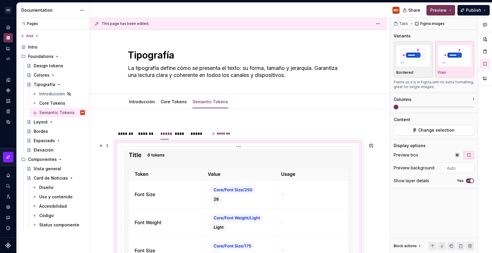
scroll to position [191, 0]
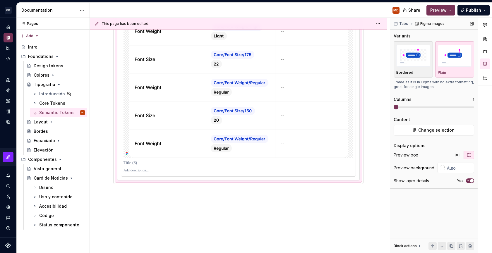
click at [473, 179] on button "Yes" at bounding box center [470, 181] width 8 height 5
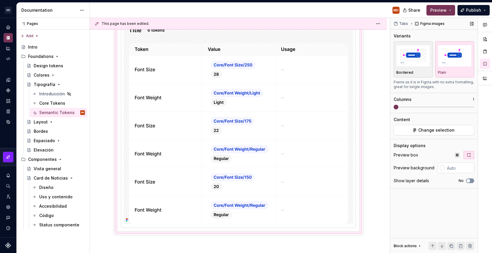
scroll to position [0, 0]
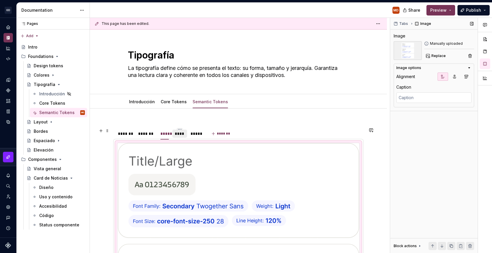
click at [184, 132] on div "****" at bounding box center [180, 134] width 10 height 6
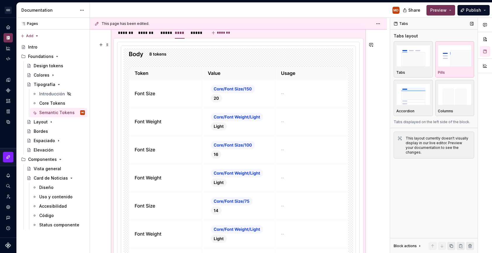
scroll to position [107, 0]
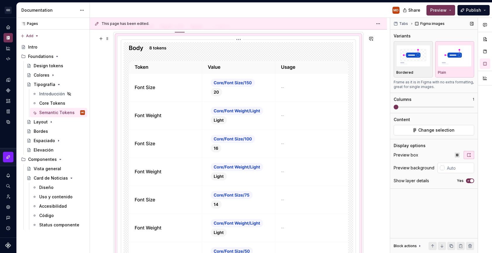
click at [163, 132] on img at bounding box center [238, 170] width 219 height 256
click at [178, 146] on img at bounding box center [238, 170] width 219 height 256
click at [469, 181] on icon "button" at bounding box center [468, 181] width 5 height 4
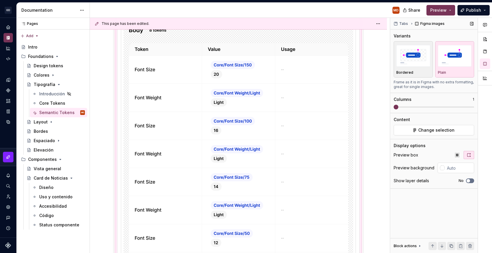
scroll to position [0, 0]
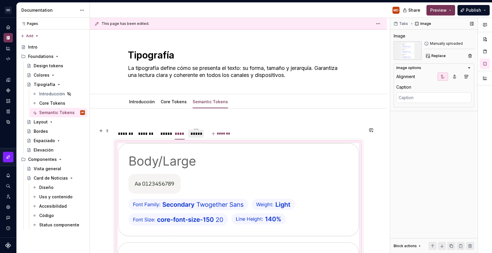
click at [201, 135] on div "*****" at bounding box center [196, 134] width 11 height 6
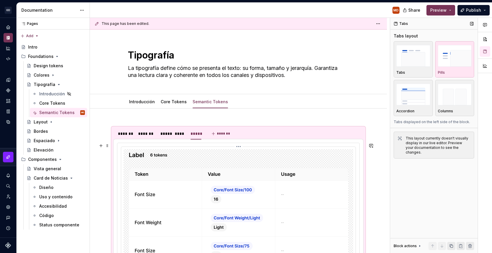
click at [196, 173] on img at bounding box center [238, 249] width 219 height 200
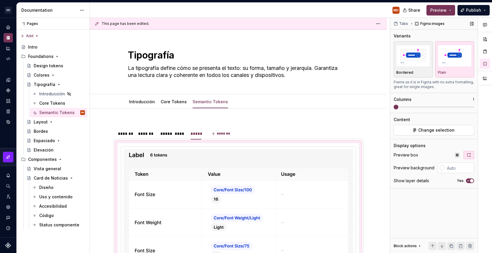
click at [467, 181] on icon "button" at bounding box center [468, 181] width 5 height 4
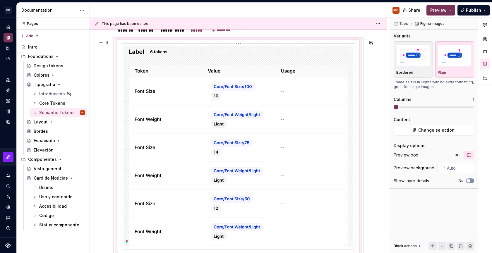
click at [267, 191] on img at bounding box center [238, 146] width 219 height 200
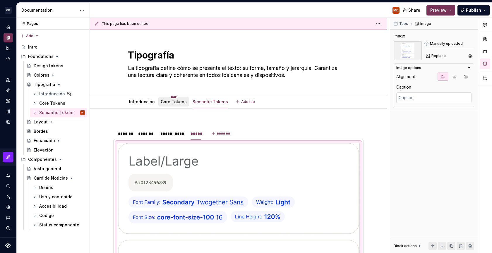
click at [174, 96] on html "[PERSON_NAME] MD Design system data Documentation MD Share Preview Publish Page…" at bounding box center [246, 126] width 492 height 253
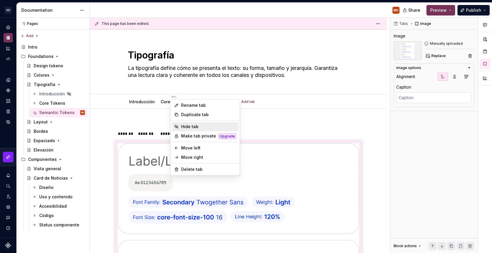
click at [188, 127] on div "Hide tab" at bounding box center [208, 127] width 55 height 6
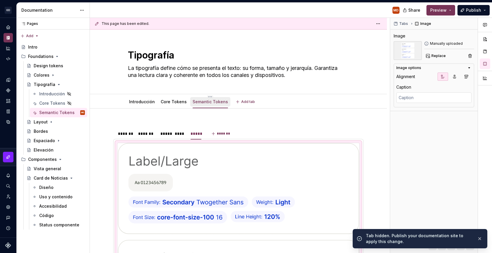
click at [205, 102] on link "Semantic Tokens" at bounding box center [210, 101] width 35 height 5
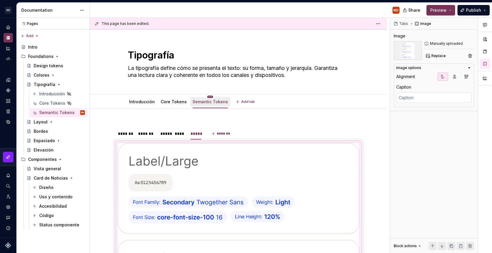
click at [207, 97] on html "[PERSON_NAME] MD Design system data Documentation MD Share Preview Publish Page…" at bounding box center [246, 126] width 492 height 253
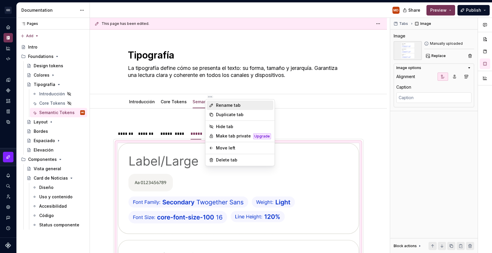
click at [212, 103] on icon at bounding box center [211, 105] width 5 height 5
type textarea "*"
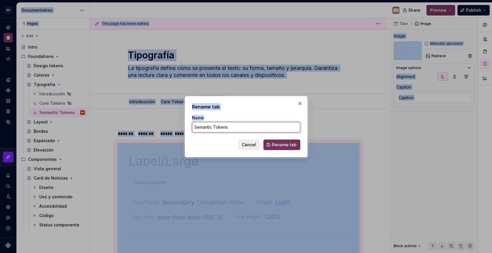
click at [231, 128] on input "Semantic Tokens" at bounding box center [246, 127] width 108 height 11
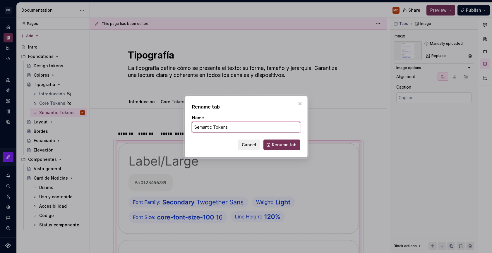
click at [231, 128] on input "Semantic Tokens" at bounding box center [246, 127] width 108 height 11
type input "V"
type input "E"
type input "O"
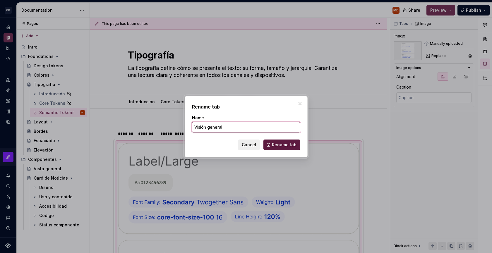
type input "Visión general"
click at [283, 147] on button "Rename tab" at bounding box center [281, 145] width 37 height 11
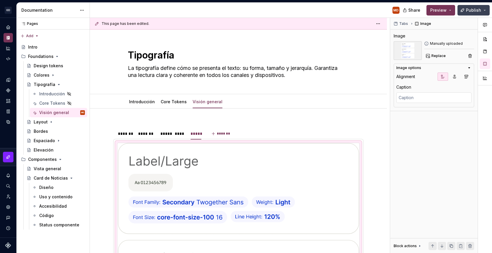
click at [467, 8] on span "Publish" at bounding box center [473, 10] width 15 height 6
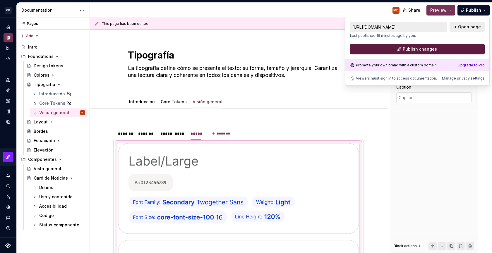
click at [429, 50] on span "Publish changes" at bounding box center [420, 49] width 34 height 6
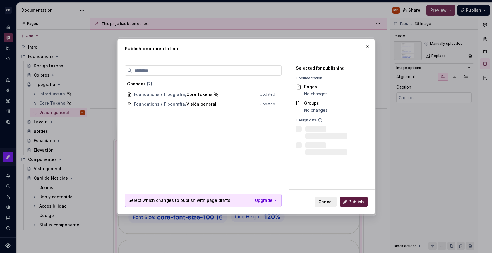
click at [358, 201] on span "Publish" at bounding box center [356, 202] width 15 height 6
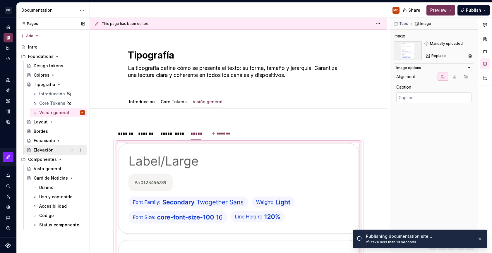
click at [45, 150] on div "Elevación" at bounding box center [44, 150] width 20 height 6
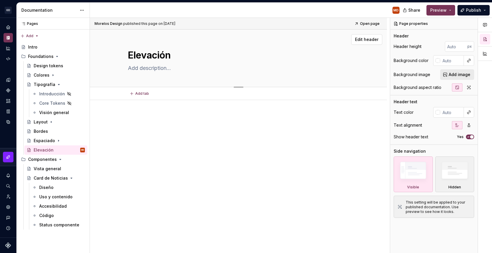
click at [170, 70] on textarea at bounding box center [237, 68] width 221 height 9
click at [180, 138] on div at bounding box center [238, 128] width 250 height 29
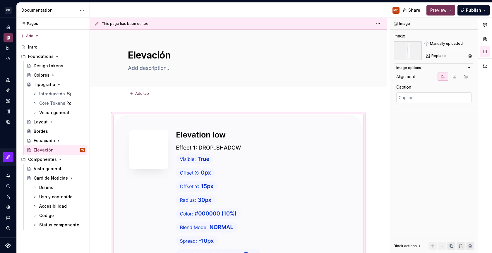
click at [236, 69] on textarea at bounding box center [237, 68] width 221 height 9
click at [188, 69] on textarea at bounding box center [237, 68] width 221 height 9
click at [179, 100] on div "Add tab" at bounding box center [238, 93] width 297 height 13
click at [177, 69] on textarea at bounding box center [237, 68] width 221 height 9
paste textarea "La elevación representa la profundidad visual de los elementos mediante sombras…"
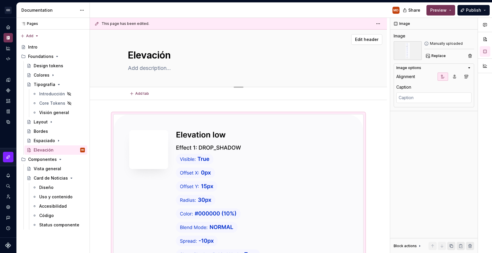
type textarea "*"
type textarea "La elevación representa la profundidad visual de los elementos mediante sombras…"
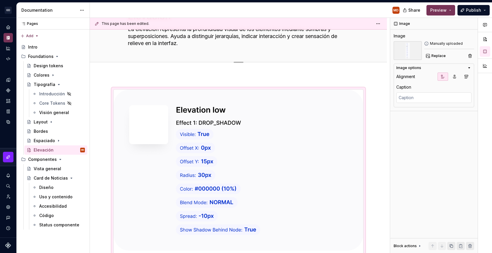
scroll to position [39, 0]
type textarea "*"
type textarea "La elevación representa la profundidad visual de los elementos mediante sombras…"
click at [469, 13] on span "Publish" at bounding box center [473, 10] width 15 height 6
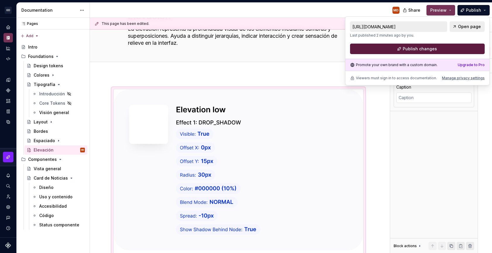
click at [446, 47] on button "Publish changes" at bounding box center [417, 49] width 135 height 11
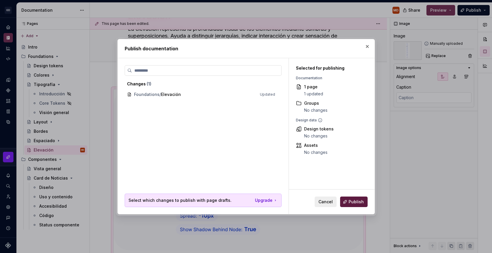
click at [357, 198] on button "Publish" at bounding box center [354, 202] width 28 height 11
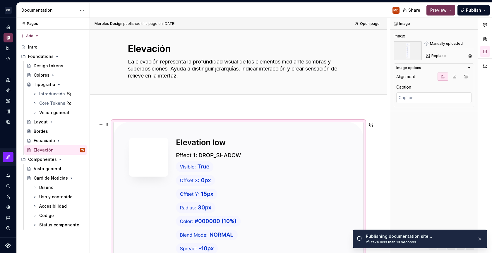
scroll to position [0, 0]
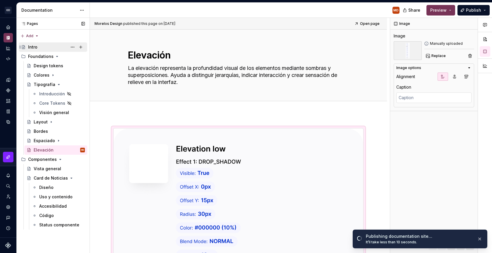
click at [40, 48] on div "Intro" at bounding box center [56, 47] width 57 height 8
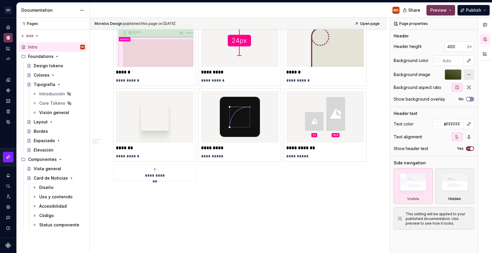
scroll to position [130, 0]
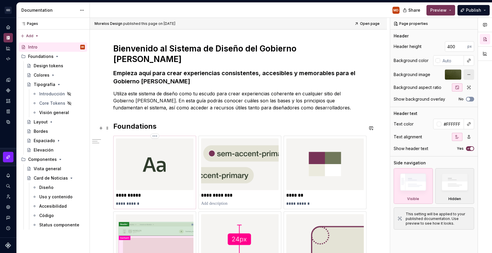
click at [130, 201] on p "**********" at bounding box center [155, 204] width 78 height 6
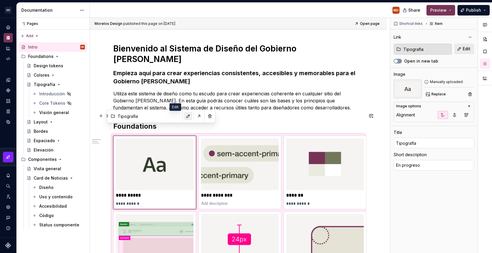
click at [184, 115] on button "button" at bounding box center [188, 116] width 8 height 8
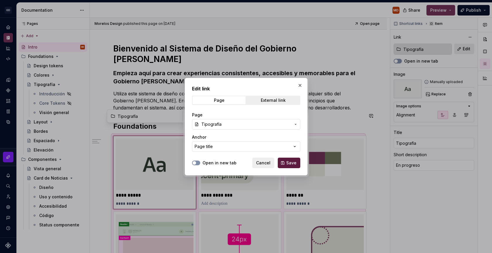
click at [290, 162] on span "Save" at bounding box center [291, 163] width 10 height 6
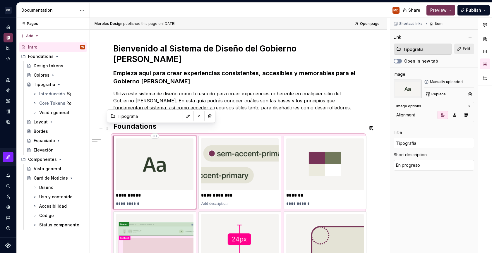
click at [140, 189] on div "**********" at bounding box center [155, 172] width 78 height 68
click at [140, 201] on p "**********" at bounding box center [155, 204] width 78 height 6
type textarea "*"
type textarea "En progres"
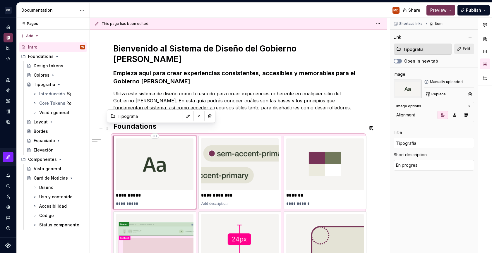
type textarea "*"
type textarea "En progre"
type textarea "*"
type textarea "En progr"
type textarea "*"
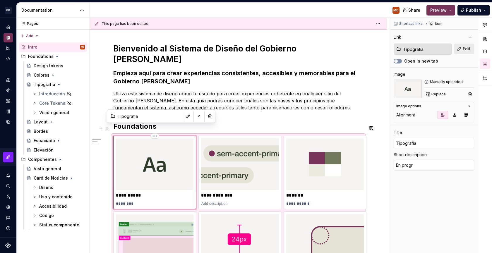
type textarea "En prog"
type textarea "*"
type textarea "En pro"
type textarea "*"
type textarea "En pr"
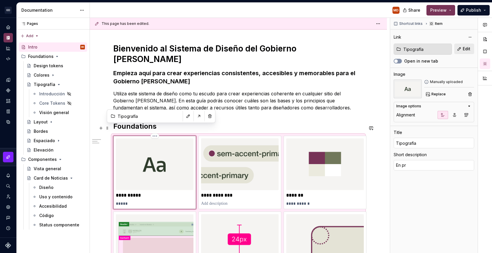
type textarea "*"
type textarea "En p"
type textarea "*"
type textarea "En"
type textarea "*"
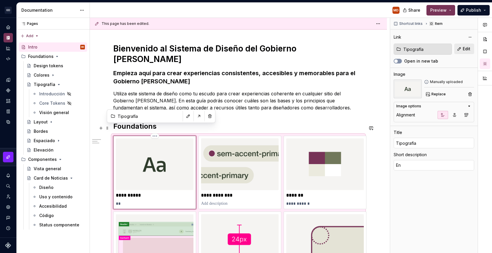
type textarea "En"
type textarea "*"
type textarea "E"
type textarea "*"
click at [238, 201] on p at bounding box center [240, 204] width 78 height 6
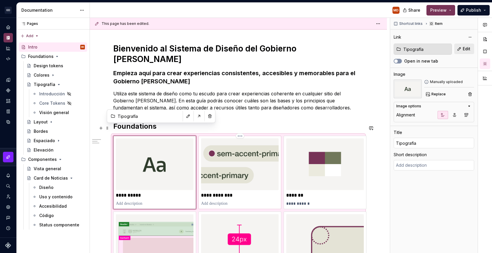
type textarea "*"
type input "Foundations / Design tokens"
type input "Design Tokens"
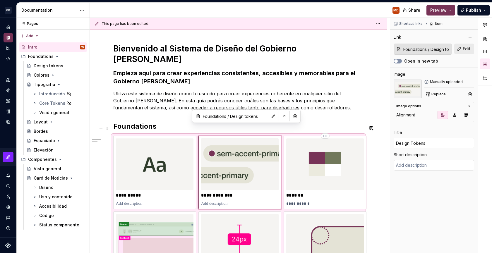
click at [314, 201] on p "**********" at bounding box center [325, 204] width 78 height 6
type textarea "*"
type input "Colores"
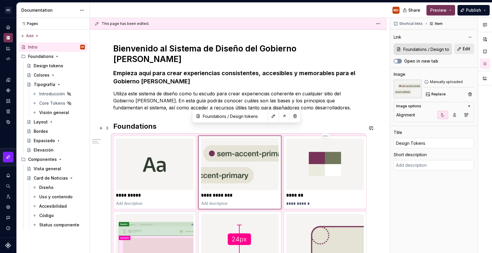
type textarea "En progreso"
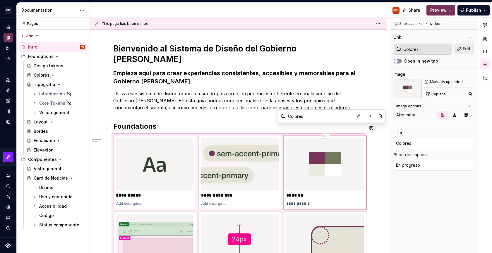
click at [314, 201] on p "**********" at bounding box center [325, 204] width 78 height 6
type textarea "*"
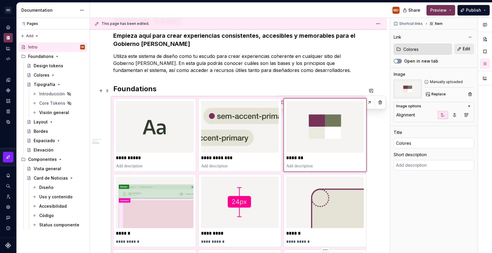
scroll to position [245, 0]
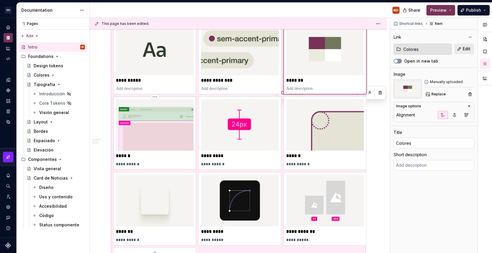
click at [132, 161] on p "**********" at bounding box center [155, 164] width 78 height 6
type textarea "*"
type input "Layout / Plantillas"
type input "Layout"
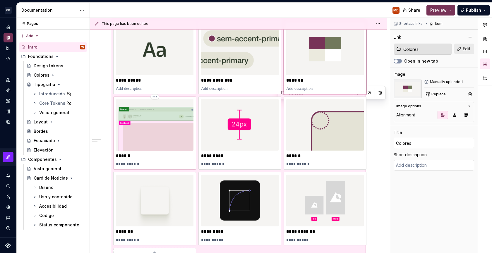
type textarea "En progreso"
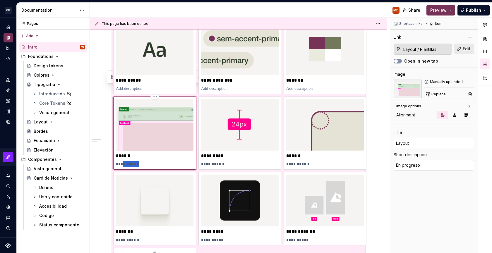
click at [132, 161] on p "**********" at bounding box center [155, 164] width 78 height 6
type textarea "*"
click at [211, 161] on p "**********" at bounding box center [240, 164] width 78 height 6
type textarea "*"
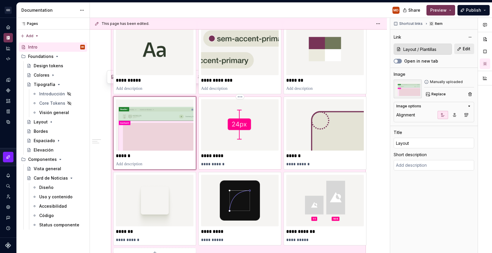
type input "Documentation Root / Intro"
type input "Espaciado"
type textarea "En progreso"
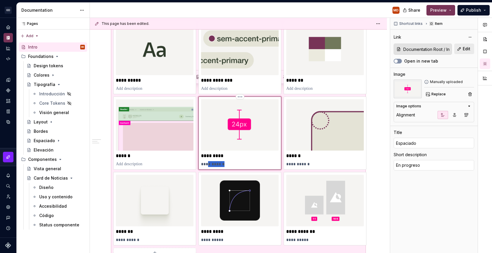
click at [211, 161] on p "**********" at bounding box center [240, 164] width 78 height 6
type textarea "*"
click at [332, 161] on p "**********" at bounding box center [325, 164] width 78 height 6
type textarea "*"
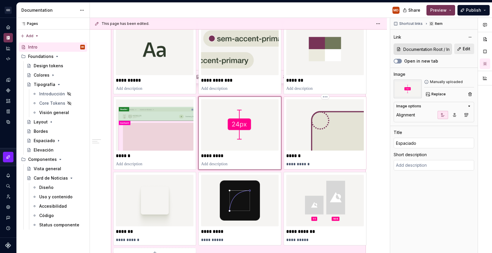
type input "Radius"
type textarea "En progreso"
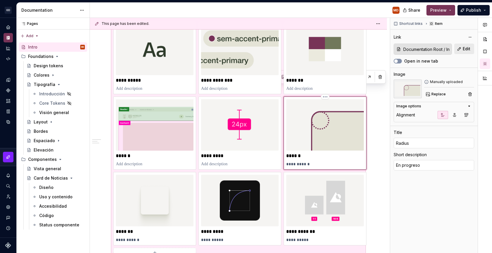
click at [332, 161] on p "**********" at bounding box center [325, 164] width 78 height 6
type textarea "*"
click at [159, 237] on p "**********" at bounding box center [155, 240] width 78 height 6
type textarea "*"
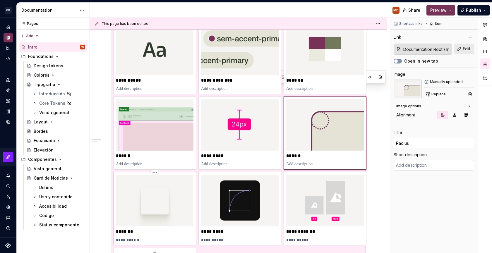
type input "Sombras"
type textarea "En progreso"
click at [159, 237] on p "**********" at bounding box center [155, 240] width 78 height 6
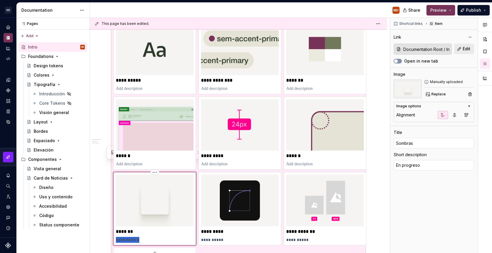
click at [159, 237] on p "**********" at bounding box center [155, 240] width 78 height 6
type textarea "*"
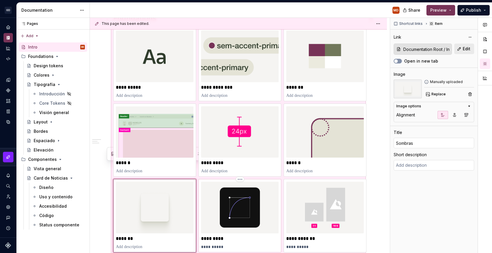
scroll to position [238, 0]
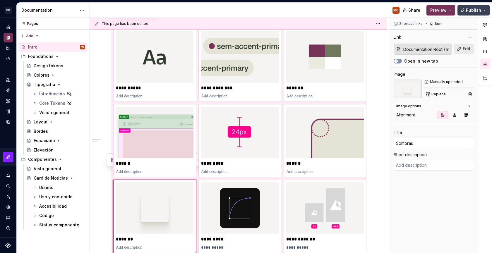
click at [471, 8] on span "Publish" at bounding box center [473, 10] width 15 height 6
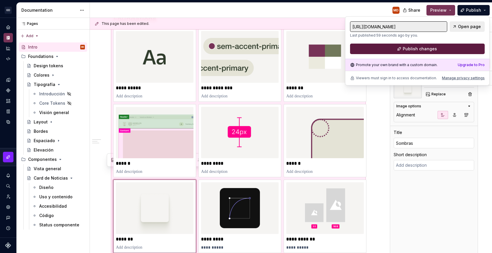
click at [470, 47] on button "Publish changes" at bounding box center [417, 49] width 135 height 11
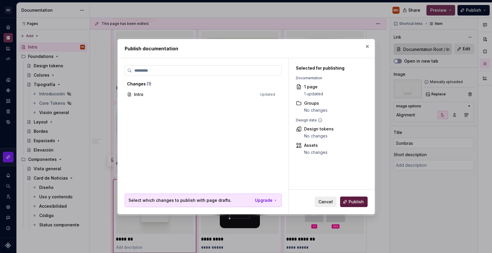
click at [362, 200] on span "Publish" at bounding box center [356, 202] width 15 height 6
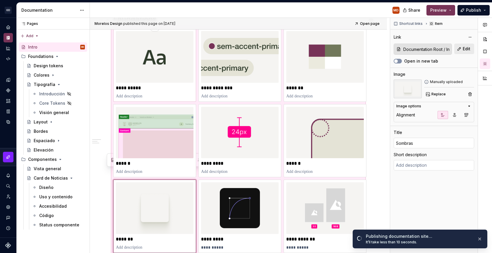
click at [133, 93] on p at bounding box center [155, 96] width 78 height 6
type textarea "*"
type input "Tipografía"
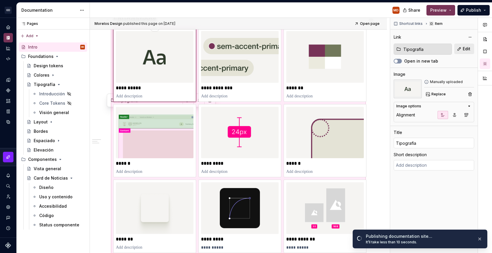
type textarea "*"
type textarea "La tipografía define cómo se presenta el texto: su forma, tamaño y jerarquía. G…"
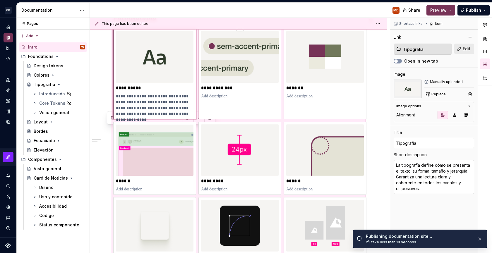
type textarea "*"
type input "Foundations / Design tokens"
type input "Design Tokens"
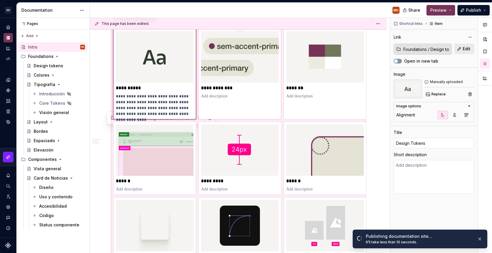
click at [234, 90] on div "**********" at bounding box center [239, 73] width 83 height 91
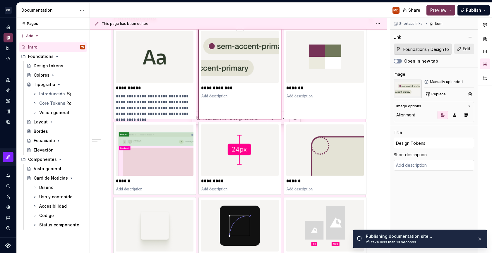
click at [234, 93] on p at bounding box center [240, 96] width 78 height 6
type textarea "*"
type textarea "Los tokens de diseño son combinaciones de nombres y valores que representan peq…"
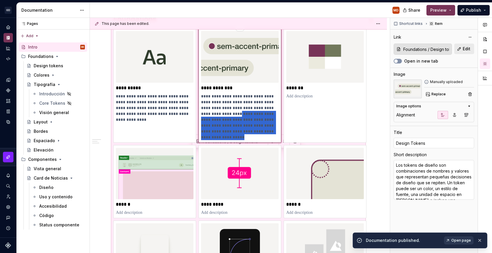
drag, startPoint x: 257, startPoint y: 125, endPoint x: 257, endPoint y: 102, distance: 22.5
click at [257, 102] on p "**********" at bounding box center [240, 116] width 78 height 47
type textarea "*"
type textarea "Los tokens de diseño son combinaciones de nombres y valores que representan peq…"
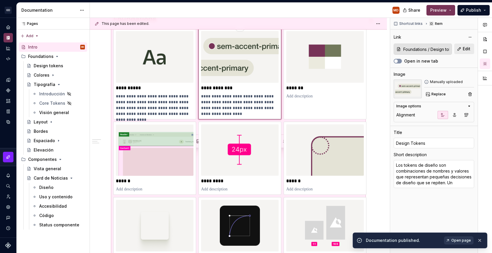
type textarea "*"
type textarea "Los tokens de diseño son combinaciones de nombres y valores que representan peq…"
type textarea "*"
type textarea "Los tokens de diseño son combinaciones de nombres y valores que representan peq…"
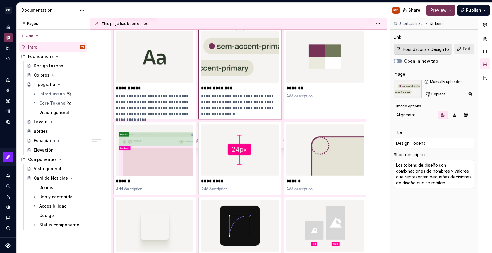
type textarea "*"
type textarea "Los tokens de diseño son combinaciones de nombres y valores que representan peq…"
click at [320, 93] on p at bounding box center [325, 96] width 78 height 6
type textarea "*"
type input "Colores"
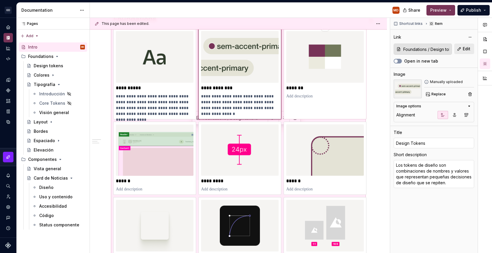
type input "Colores"
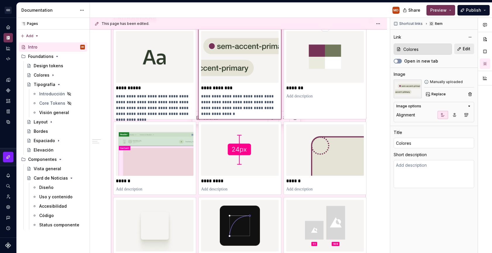
type textarea "*"
type textarea "Nuestro sistema de colores [PERSON_NAME] en la identidad de los colores del Gob…"
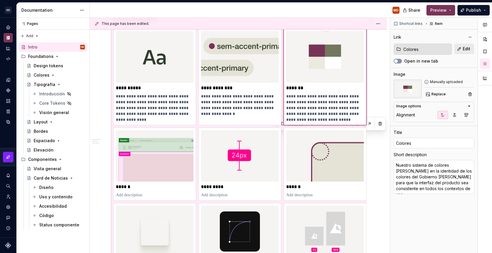
click at [329, 99] on p "**********" at bounding box center [325, 107] width 78 height 29
click at [329, 98] on p "**********" at bounding box center [325, 107] width 78 height 29
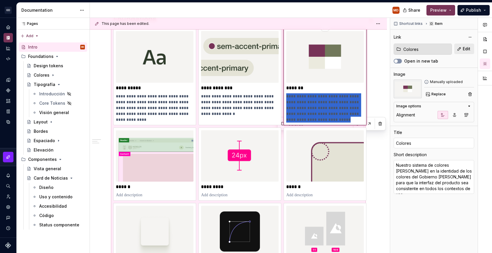
click at [329, 98] on p "**********" at bounding box center [325, 107] width 78 height 29
type textarea "*"
type textarea "El color transmite identidad y refuerza la accesibilidad. Se usa para diferenci…"
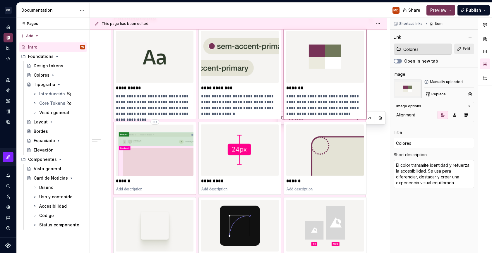
click at [128, 186] on p at bounding box center [155, 189] width 78 height 6
type textarea "*"
type input "Layout / Plantillas"
type input "Layout"
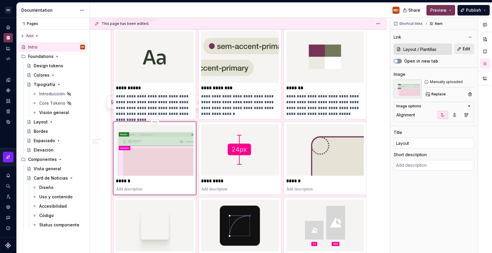
click at [131, 183] on div "******" at bounding box center [154, 158] width 83 height 73
click at [133, 186] on p at bounding box center [155, 189] width 78 height 6
type textarea "*"
type textarea "El layout organiza los elementos en la pantalla o página. Establece una estruct…"
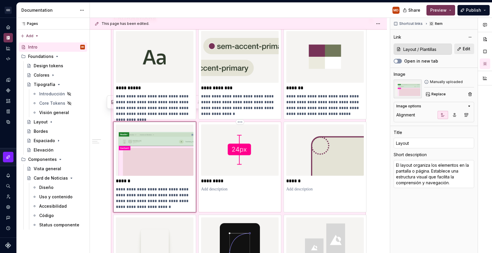
click at [216, 186] on p at bounding box center [240, 189] width 78 height 6
type textarea "*"
type input "Documentation Root / Intro"
type input "Espaciado"
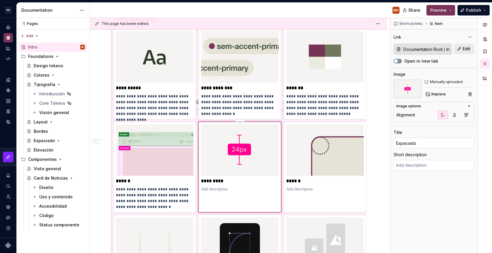
type textarea "*"
type textarea "El espaciado regula las distancias entre elementos. [PERSON_NAME] a mantener el…"
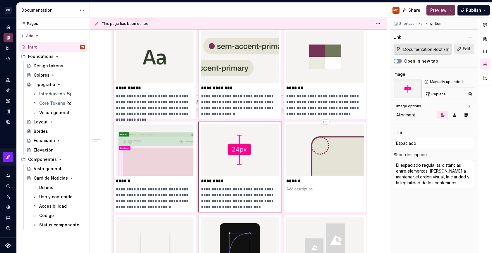
type textarea "*"
type input "Radius"
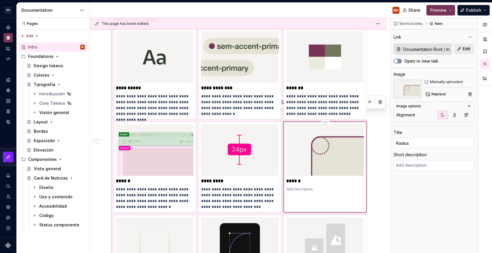
click at [291, 190] on div "******" at bounding box center [325, 167] width 83 height 91
click at [310, 175] on div "******" at bounding box center [325, 158] width 78 height 68
click at [310, 186] on p at bounding box center [325, 189] width 78 height 6
type textarea "*"
type textarea "Los bordes redondeados aportan suavidad y coherencia a los componentes. Contrib…"
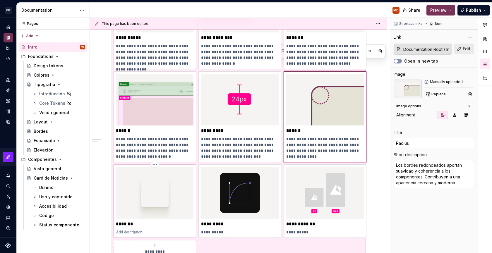
scroll to position [289, 0]
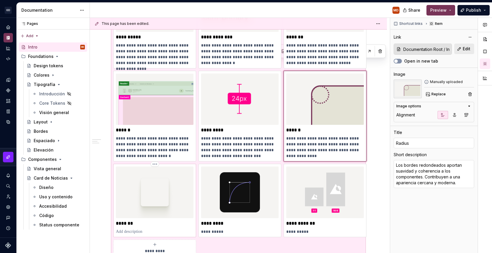
click at [144, 229] on p at bounding box center [155, 232] width 78 height 6
type textarea "*"
type input "Sombras"
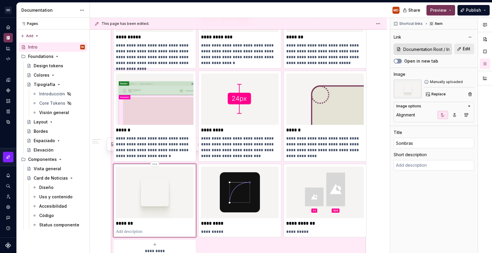
click at [134, 217] on div "*******" at bounding box center [155, 201] width 78 height 68
click at [134, 221] on p "*******" at bounding box center [155, 224] width 78 height 6
type textarea "*"
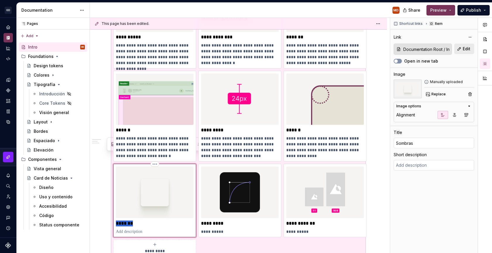
type input "E"
type textarea "*"
type input "El"
type textarea "*"
type input "Ele"
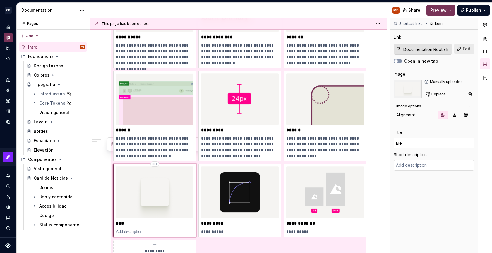
type textarea "*"
type input "Elev"
type textarea "*"
type input "Eleva"
type textarea "*"
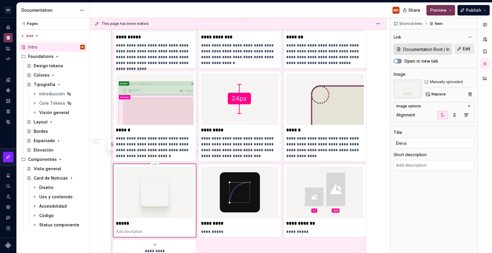
type input "Elevac"
type textarea "*"
type input "Elevaci"
type textarea "*"
type input "Elevacio"
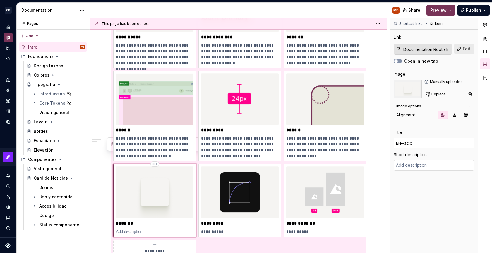
type textarea "*"
type input "Elevacion"
type textarea "*"
type input "Elevacio"
type textarea "*"
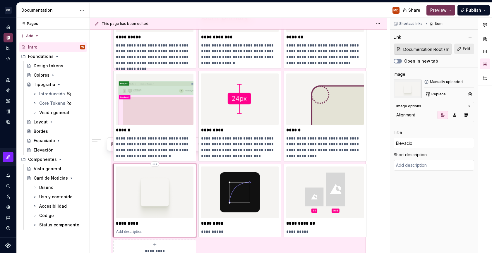
type input "Elevaci"
type textarea "*"
type input "Elevaci´"
type textarea "*"
type input "Elevació"
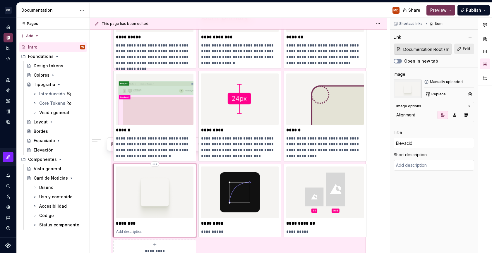
type textarea "*"
type input "Elevación"
click at [128, 229] on p at bounding box center [155, 232] width 78 height 6
type textarea "*"
type textarea "La elevación representa la profundidad visual de los elementos mediante sombras…"
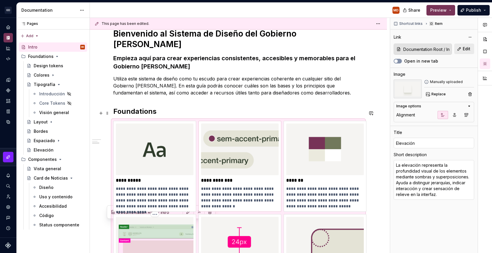
scroll to position [123, 0]
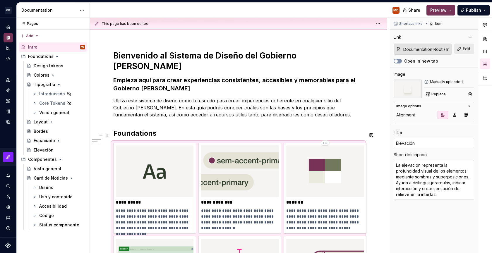
click at [311, 208] on p "**********" at bounding box center [325, 219] width 78 height 23
type textarea "*"
type input "Colores"
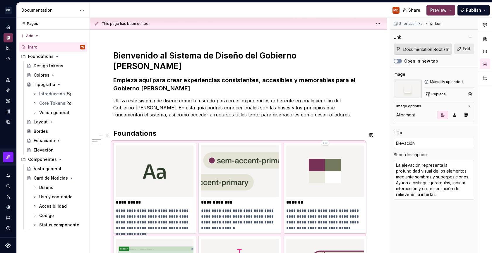
type textarea "El color transmite identidad y refuerza la accesibilidad. Se usa para diferenci…"
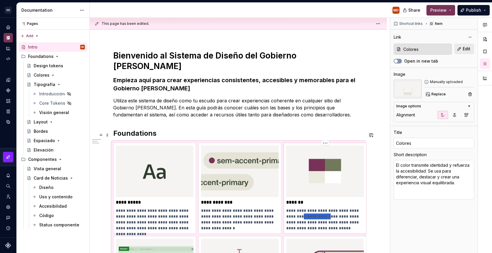
click at [311, 208] on p "**********" at bounding box center [325, 219] width 78 height 23
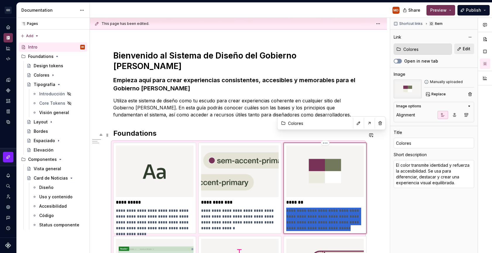
click at [311, 208] on p "**********" at bounding box center [325, 219] width 78 height 23
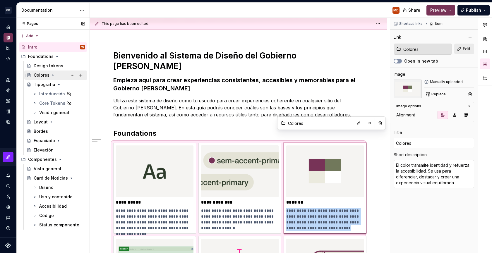
click at [37, 76] on div "Colores" at bounding box center [42, 75] width 16 height 6
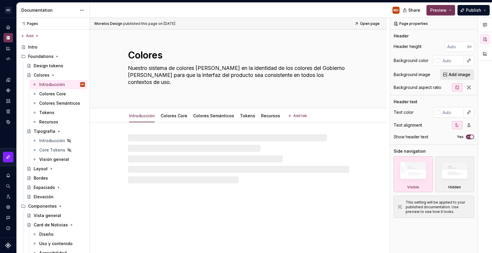
click at [181, 68] on textarea "Nuestro sistema de colores [PERSON_NAME] en la identidad de los colores del Gob…" at bounding box center [237, 79] width 221 height 30
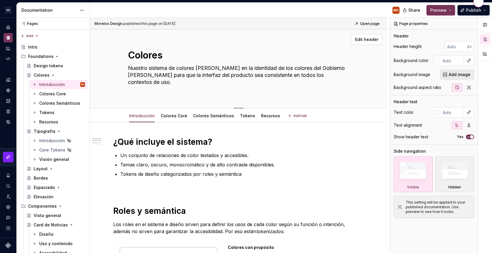
paste textarea "El color transmite identidad y refuerza la accesibilidad. Se usa para diferenci…"
type textarea "*"
type textarea "El color transmite identidad y refuerza la accesibilidad. Se usa para diferenci…"
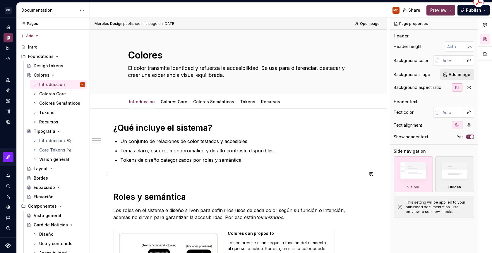
type textarea "*"
type textarea "El color transmite identidad y refuerza la accesibilidad. Se usa para diferenci…"
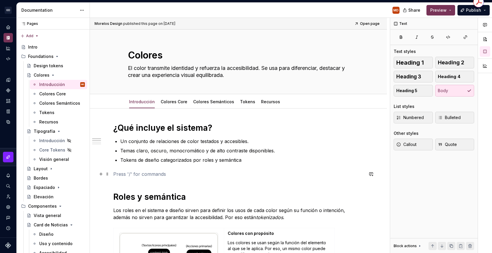
click at [201, 176] on p at bounding box center [238, 174] width 250 height 7
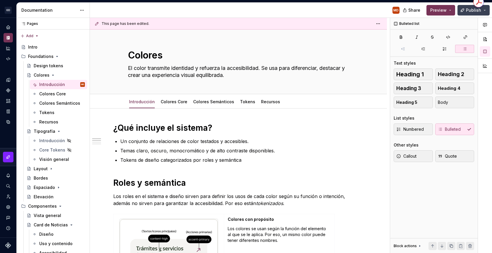
click at [477, 10] on span "Publish" at bounding box center [473, 10] width 15 height 6
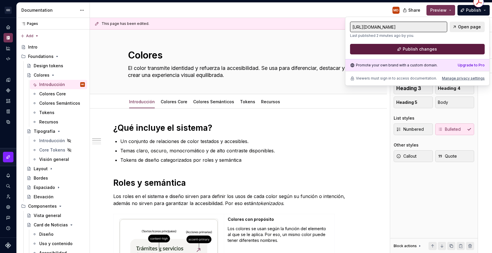
click at [456, 45] on button "Publish changes" at bounding box center [417, 49] width 135 height 11
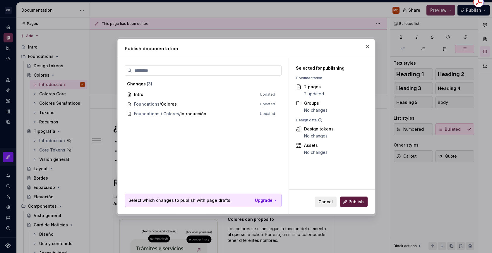
click at [359, 204] on span "Publish" at bounding box center [356, 202] width 15 height 6
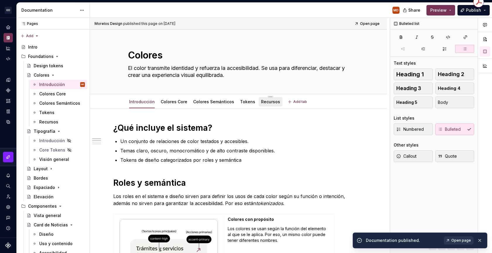
click at [261, 99] on link "Recursos" at bounding box center [270, 101] width 19 height 5
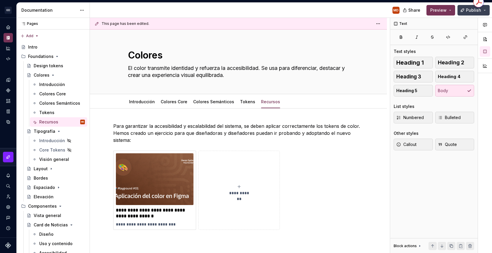
click at [464, 11] on button "Publish" at bounding box center [473, 10] width 32 height 11
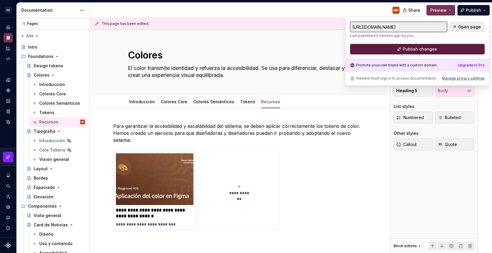
click at [435, 49] on span "Publish changes" at bounding box center [420, 49] width 34 height 6
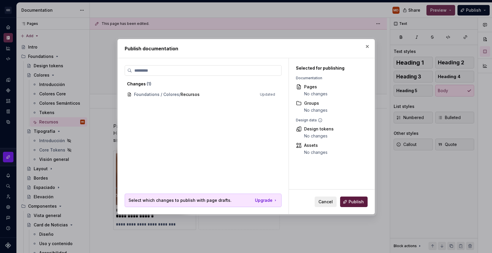
click at [345, 203] on button "Publish" at bounding box center [354, 202] width 28 height 11
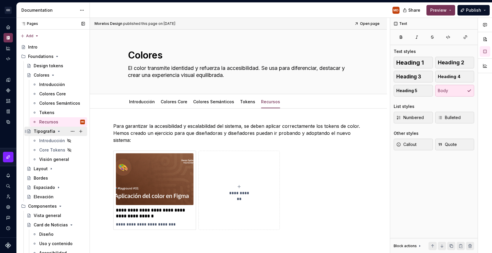
click at [56, 131] on icon "Page tree" at bounding box center [58, 131] width 5 height 5
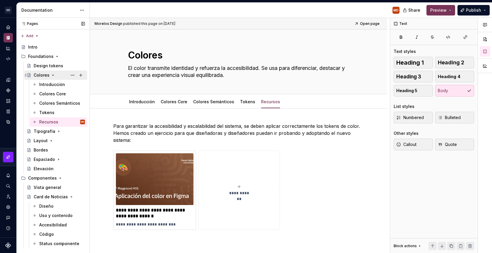
click at [51, 74] on icon "Page tree" at bounding box center [53, 75] width 5 height 5
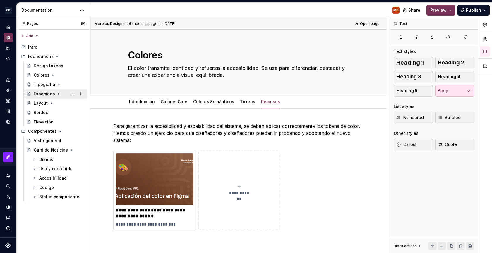
drag, startPoint x: 52, startPoint y: 103, endPoint x: 53, endPoint y: 91, distance: 11.4
click at [53, 91] on div "Design tokens Colores Tipografía Espaciado Layout [PERSON_NAME] Elevación" at bounding box center [53, 94] width 68 height 66
click at [47, 50] on div "Intro" at bounding box center [56, 47] width 57 height 8
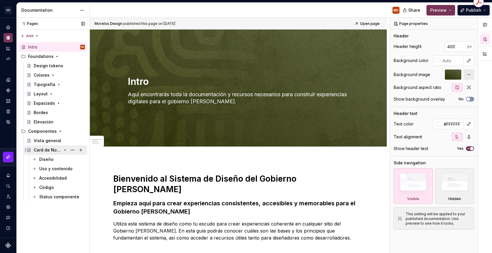
click at [66, 149] on icon "Page tree" at bounding box center [65, 150] width 5 height 5
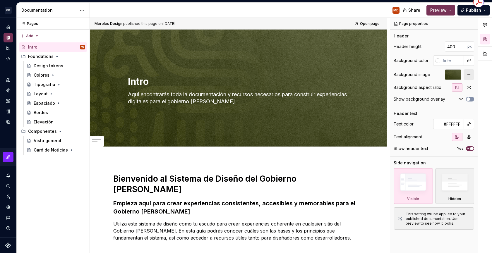
scroll to position [171, 0]
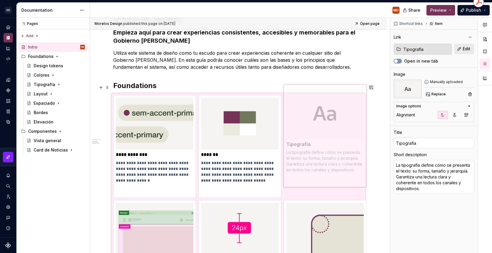
drag, startPoint x: 143, startPoint y: 114, endPoint x: 284, endPoint y: 116, distance: 141.4
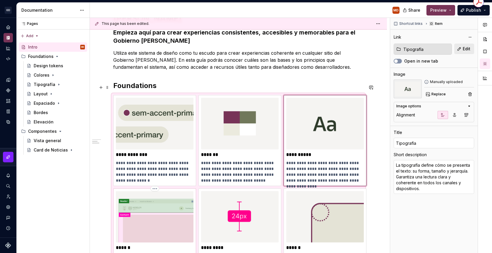
type textarea "*"
type input "Layout / Plantillas"
type input "Layout"
type textarea "El layout organiza los elementos en la pantalla o página. Establece una estruct…"
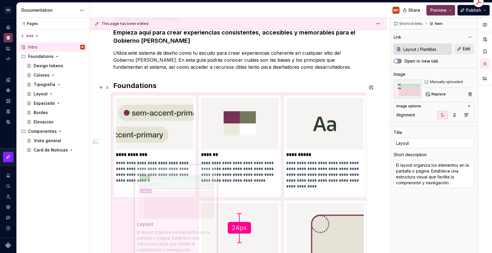
scroll to position [183, 0]
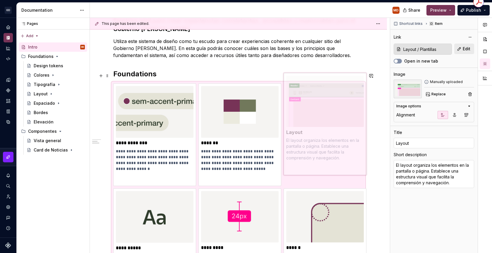
drag, startPoint x: 174, startPoint y: 210, endPoint x: 323, endPoint y: 114, distance: 176.6
click at [323, 114] on body "**********" at bounding box center [246, 126] width 492 height 253
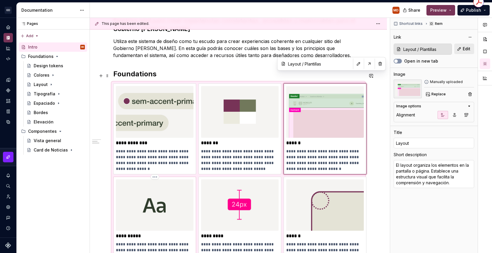
type textarea "*"
type input "Tipografía"
type textarea "La tipografía define cómo se presenta el texto: su forma, tamaño y jerarquía. G…"
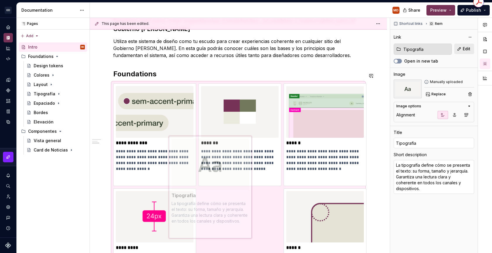
scroll to position [194, 0]
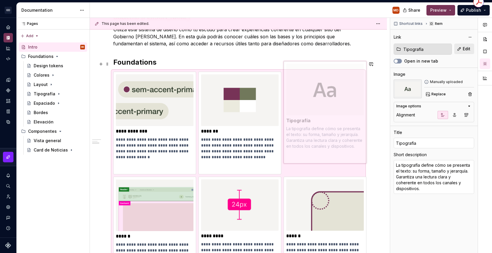
drag, startPoint x: 152, startPoint y: 200, endPoint x: 291, endPoint y: 132, distance: 155.1
click at [291, 132] on body "**********" at bounding box center [246, 126] width 492 height 253
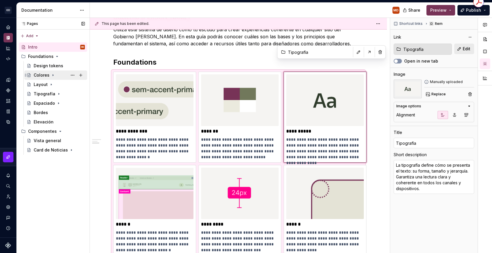
drag, startPoint x: 57, startPoint y: 92, endPoint x: 58, endPoint y: 78, distance: 14.3
click at [58, 78] on div "Design tokens Colores Layout Tipografía Espaciado [PERSON_NAME] Elevación" at bounding box center [53, 94] width 68 height 66
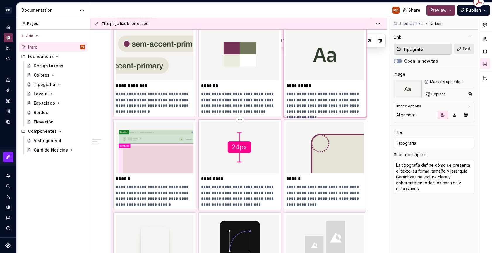
scroll to position [244, 0]
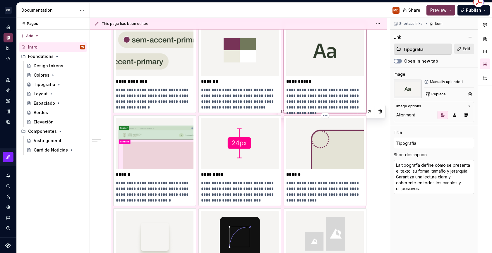
click at [299, 172] on p "******" at bounding box center [325, 175] width 78 height 6
type textarea "*"
type input "Documentation Root / Intro"
type input "Radius"
type textarea "Los bordes redondeados aportan suavidad y coherencia a los componentes. Contrib…"
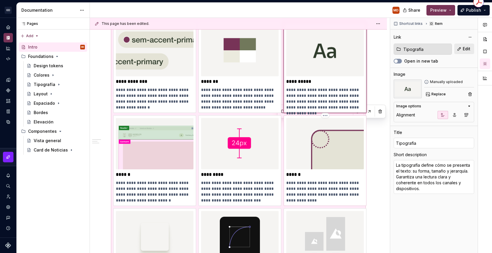
type input "Documentation Root / Intro"
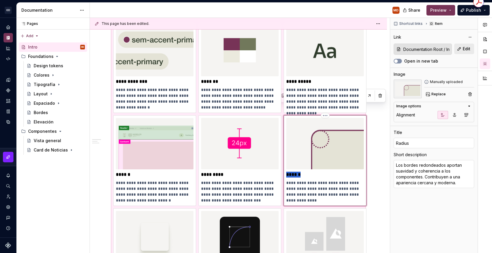
click at [299, 172] on p "******" at bounding box center [325, 175] width 78 height 6
type textarea "*"
type input "B"
type textarea "*"
type input "B o"
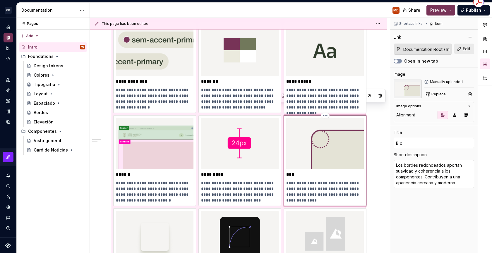
type textarea "*"
type input "B"
type textarea "*"
type input "B"
type textarea "*"
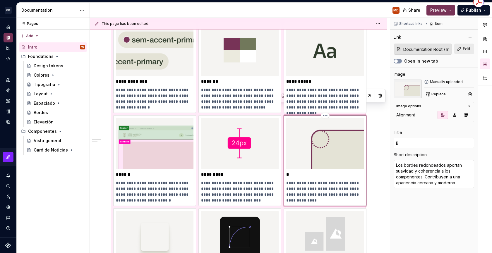
type input "Bo"
type textarea "*"
type input "Bor"
type textarea "*"
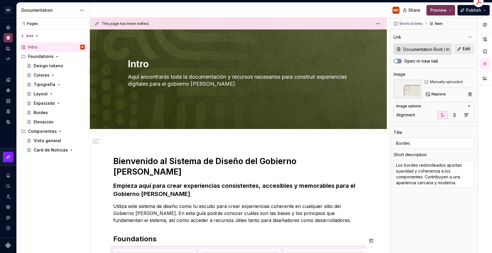
scroll to position [0, 0]
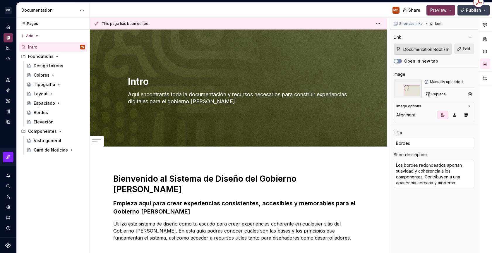
click at [475, 12] on span "Publish" at bounding box center [473, 10] width 15 height 6
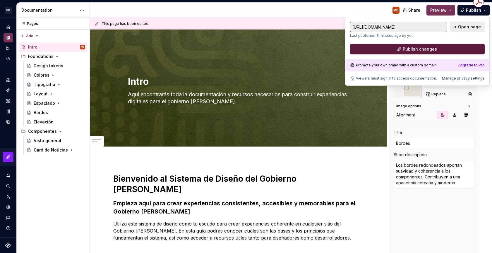
click at [428, 52] on button "Publish changes" at bounding box center [417, 49] width 135 height 11
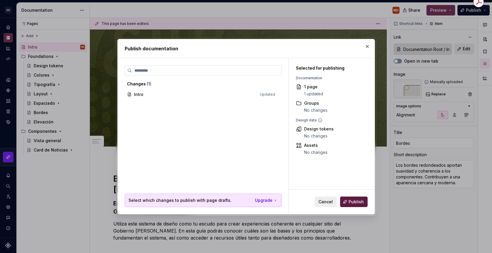
click at [352, 199] on button "Publish" at bounding box center [354, 202] width 28 height 11
